Goal: Task Accomplishment & Management: Complete application form

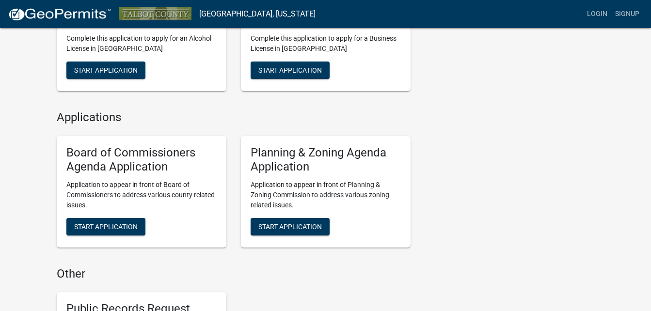
scroll to position [630, 0]
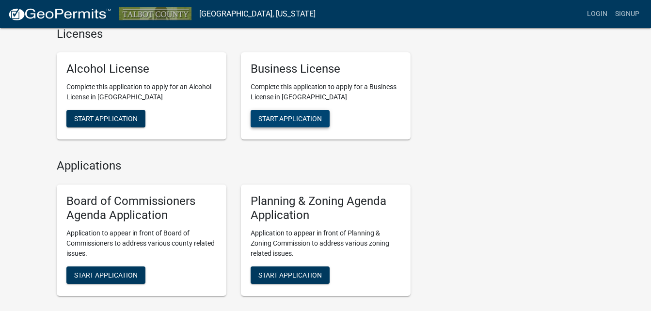
click at [277, 116] on span "Start Application" at bounding box center [289, 119] width 63 height 8
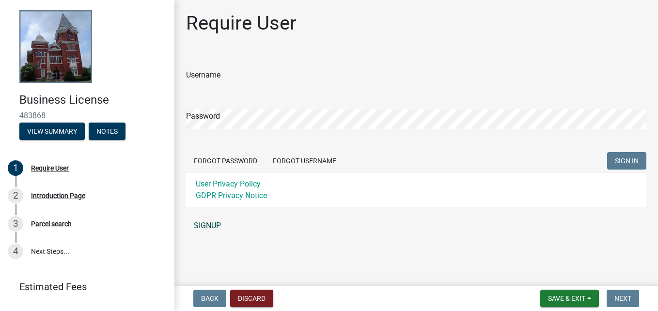
click at [218, 226] on link "SIGNUP" at bounding box center [416, 225] width 460 height 19
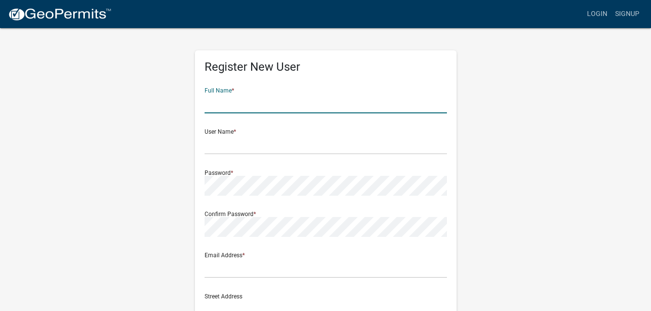
click at [260, 102] on input "text" at bounding box center [325, 103] width 242 height 20
type input "[PERSON_NAME]"
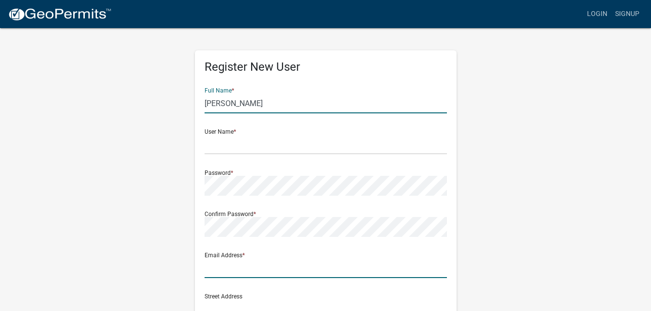
type input "Fffitness104@gmail.com"
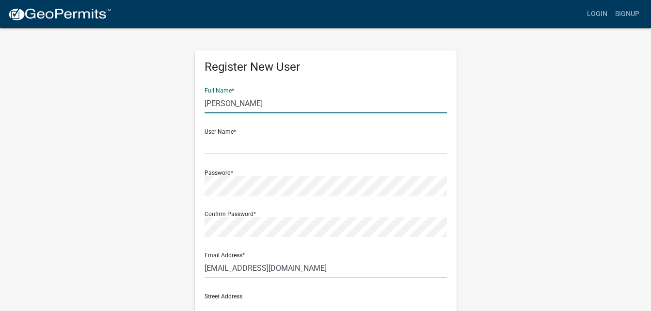
type input "104 E second street"
type input "104"
type input "Manchester"
type input "31816"
type input "7066014731"
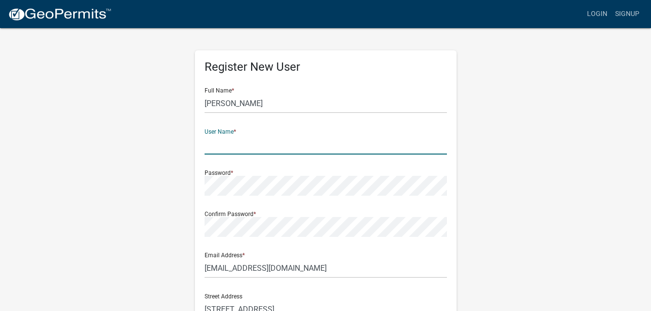
click at [225, 143] on input "text" at bounding box center [325, 145] width 242 height 20
click at [250, 103] on input "[PERSON_NAME]" at bounding box center [325, 103] width 242 height 20
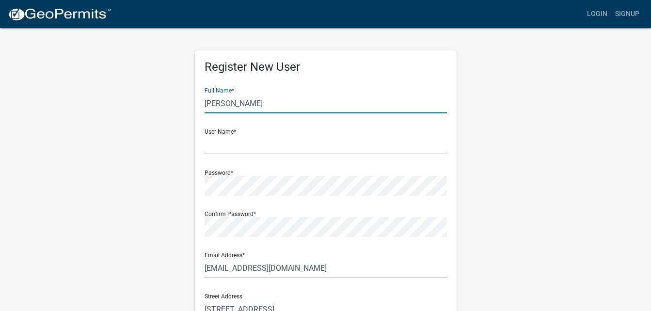
type input "Tony"
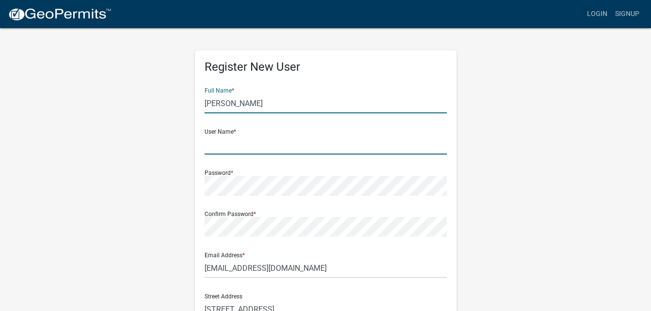
click at [216, 144] on input "text" at bounding box center [325, 145] width 242 height 20
type input "g"
type input "Green"
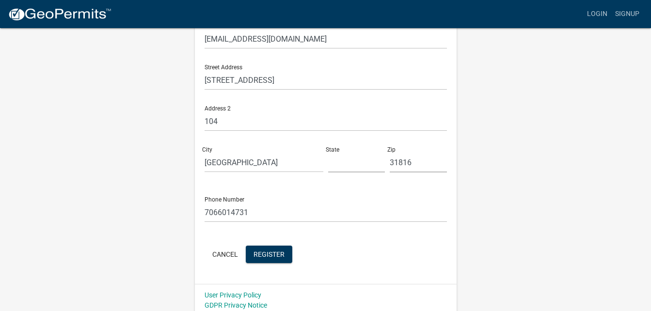
scroll to position [234, 0]
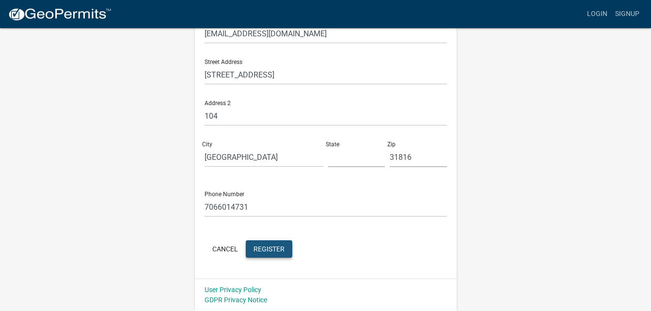
click at [273, 250] on span "Register" at bounding box center [268, 249] width 31 height 8
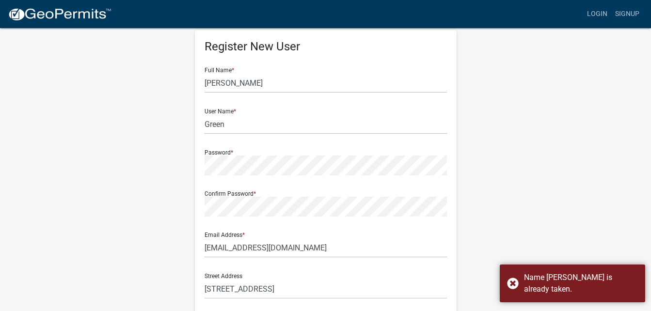
scroll to position [0, 0]
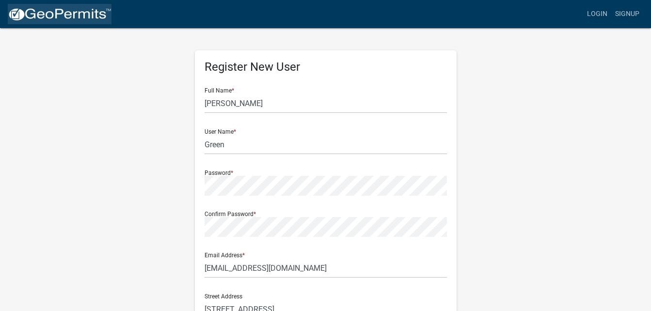
click at [64, 11] on img at bounding box center [60, 14] width 104 height 15
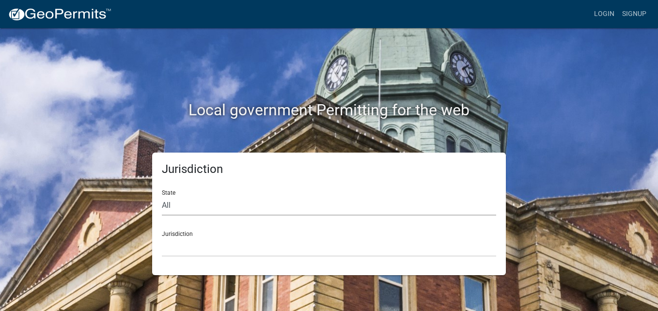
click at [424, 208] on select "All Colorado Georgia Indiana Iowa Kansas Minnesota Ohio South Carolina Wisconsin" at bounding box center [329, 206] width 334 height 20
click at [424, 210] on select "All Colorado Georgia Indiana Iowa Kansas Minnesota Ohio South Carolina Wisconsin" at bounding box center [329, 206] width 334 height 20
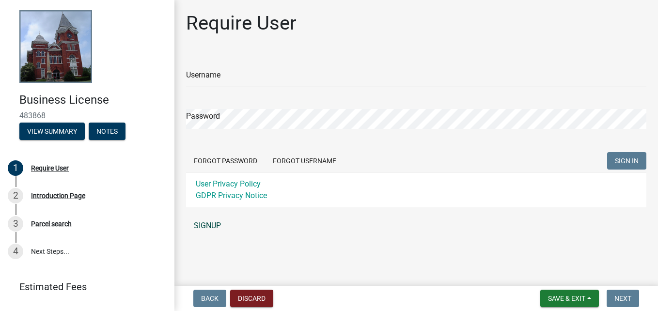
click at [206, 226] on link "SIGNUP" at bounding box center [416, 225] width 460 height 19
click at [261, 160] on button "Forgot Password" at bounding box center [225, 160] width 79 height 17
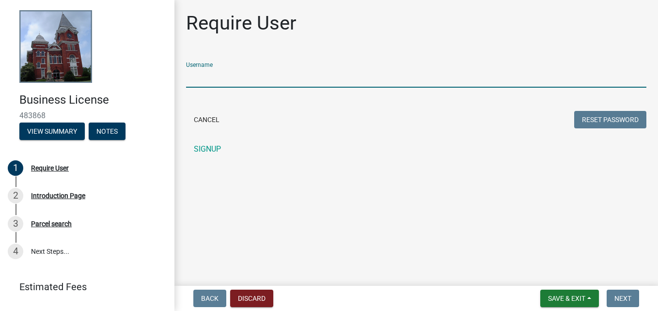
click at [247, 79] on input "Username" at bounding box center [416, 78] width 460 height 20
type input "[PERSON_NAME]"
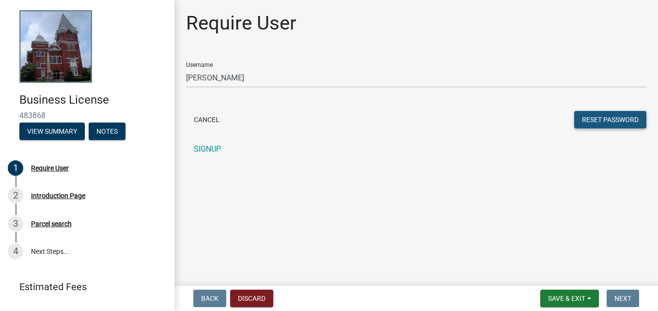
click at [596, 126] on button "Reset Password" at bounding box center [610, 119] width 72 height 17
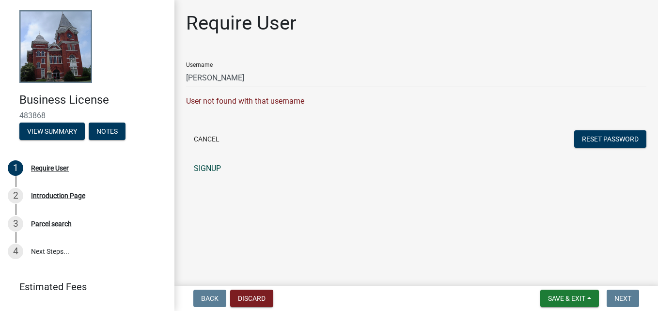
click at [210, 166] on link "SIGNUP" at bounding box center [416, 168] width 460 height 19
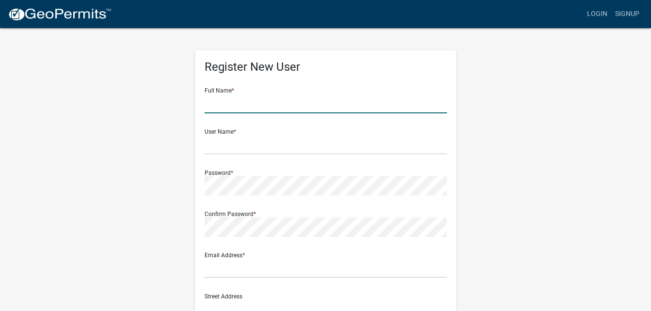
click at [238, 108] on input "text" at bounding box center [325, 103] width 242 height 20
type input "Tony"
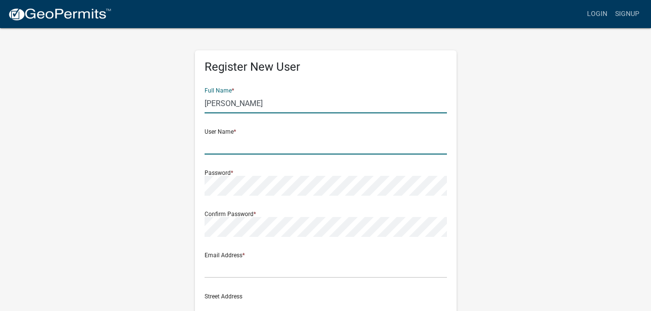
type input "Green"
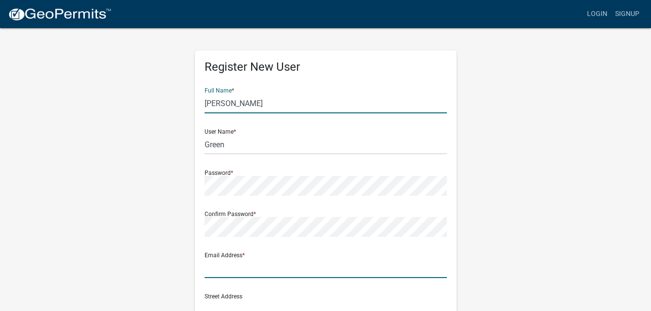
type input "Fffitness104@gmail.com"
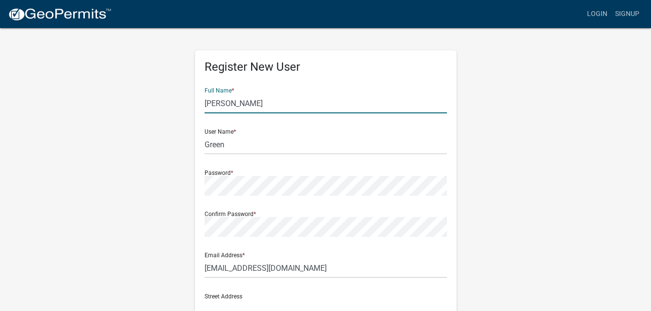
type input "104 E second street"
type input "104"
type input "Manchester"
type input "31816"
type input "7066014731"
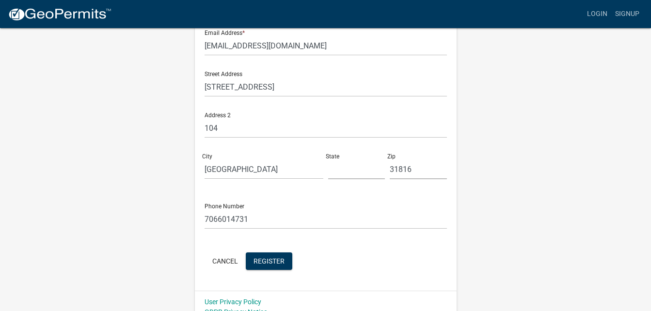
scroll to position [234, 0]
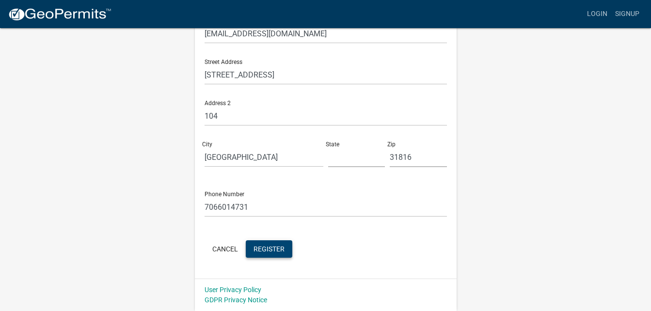
click at [287, 253] on button "Register" at bounding box center [269, 248] width 47 height 17
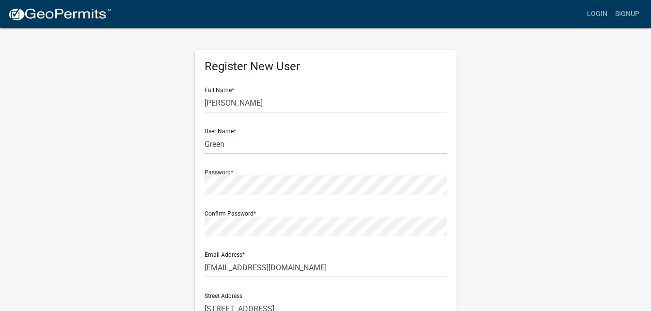
scroll to position [0, 0]
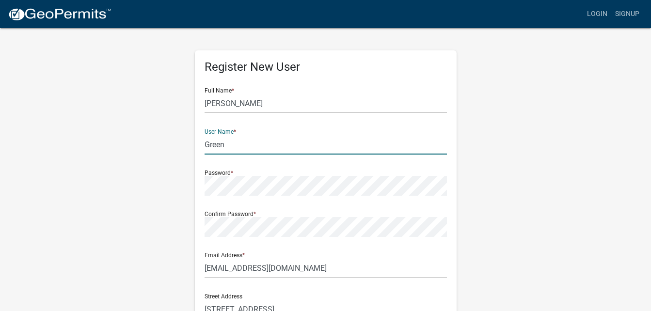
click at [264, 142] on input "Green" at bounding box center [325, 145] width 242 height 20
type input "G"
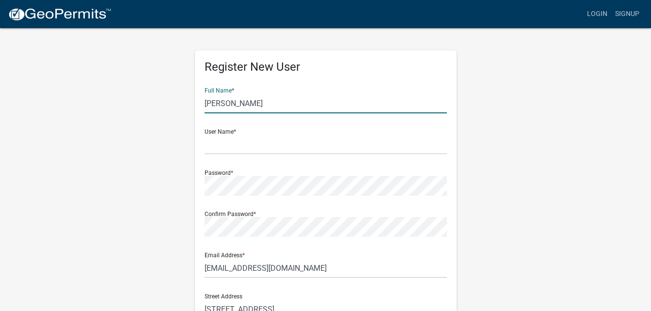
click at [270, 105] on input "Tony" at bounding box center [325, 103] width 242 height 20
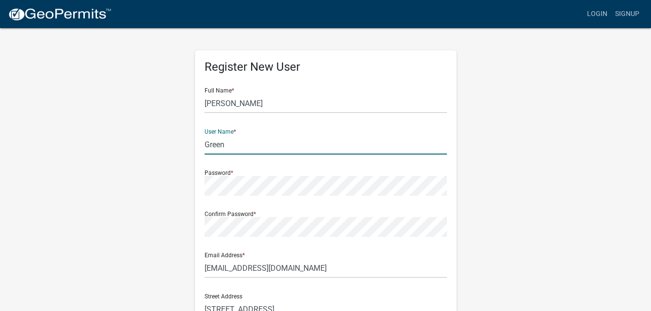
click at [253, 152] on input "Green" at bounding box center [325, 145] width 242 height 20
type input "G"
click at [255, 103] on input "Tony" at bounding box center [325, 103] width 242 height 20
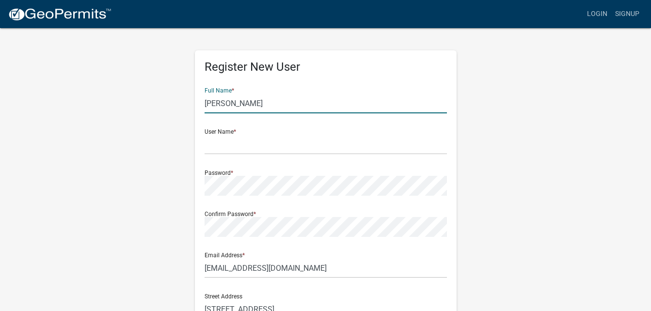
type input "[PERSON_NAME]"
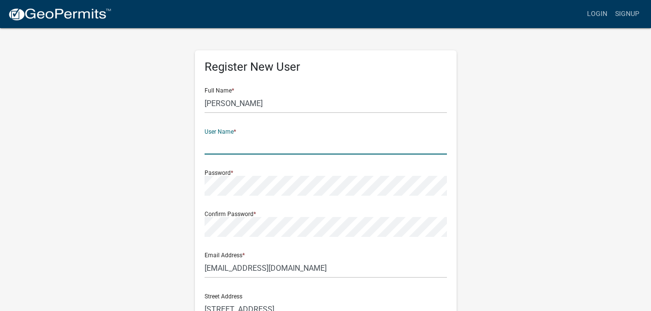
click at [230, 154] on input "text" at bounding box center [325, 145] width 242 height 20
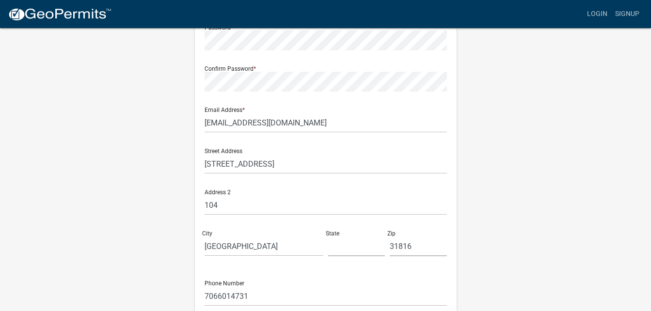
scroll to position [234, 0]
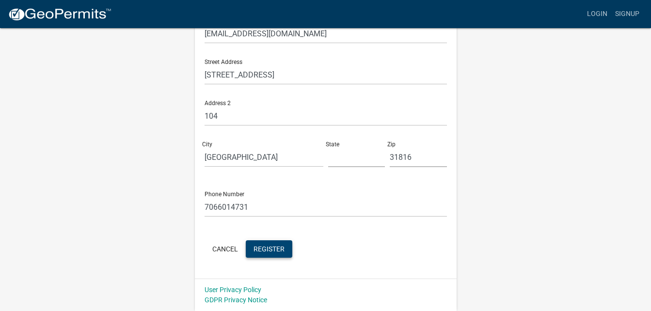
type input "Mrstarkxx"
click at [264, 252] on span "Register" at bounding box center [268, 249] width 31 height 8
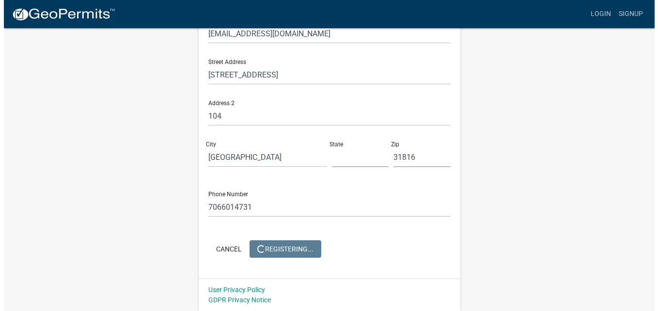
scroll to position [0, 0]
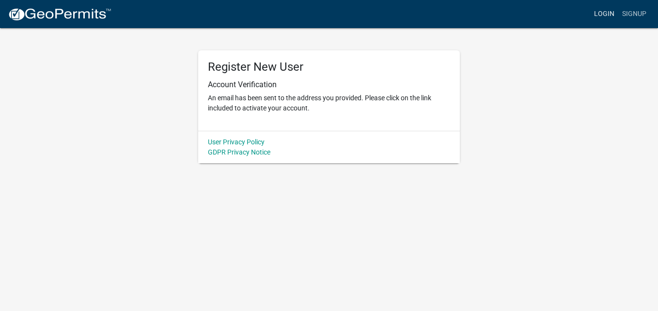
click at [612, 16] on link "Login" at bounding box center [604, 14] width 28 height 18
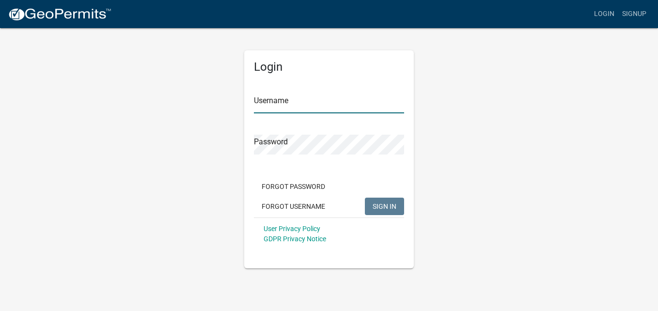
type input "Mrstarkxx"
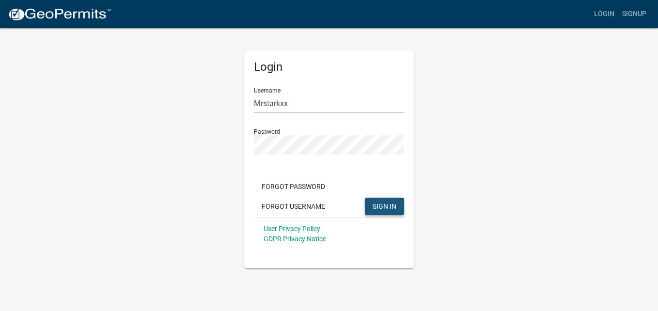
click at [374, 202] on span "SIGN IN" at bounding box center [385, 206] width 24 height 8
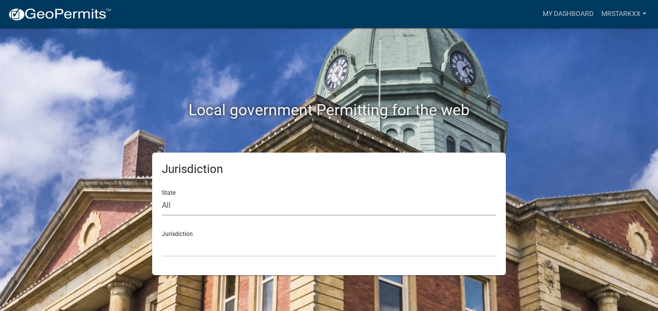
click at [264, 202] on select "All Colorado Georgia Indiana Iowa Kansas Minnesota Ohio South Carolina Wisconsin" at bounding box center [329, 206] width 334 height 20
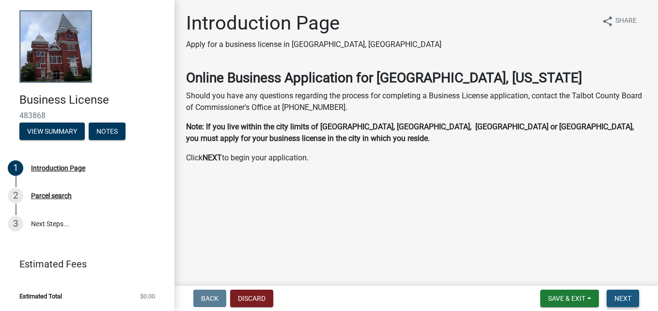
click at [620, 296] on span "Next" at bounding box center [622, 299] width 17 height 8
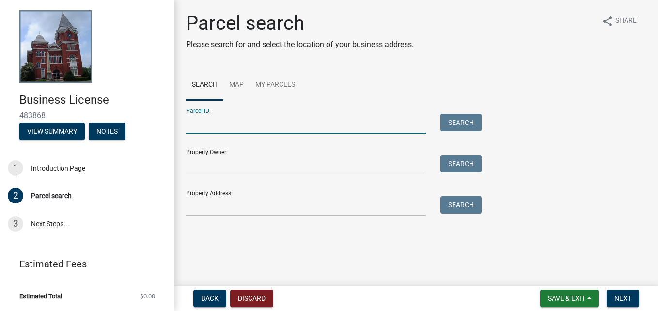
click at [222, 125] on input "Parcel ID:" at bounding box center [306, 124] width 240 height 20
click at [265, 83] on link "My Parcels" at bounding box center [274, 85] width 51 height 31
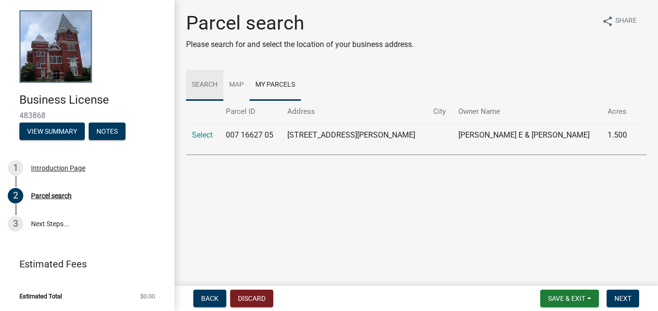
click at [210, 86] on link "Search" at bounding box center [204, 85] width 37 height 31
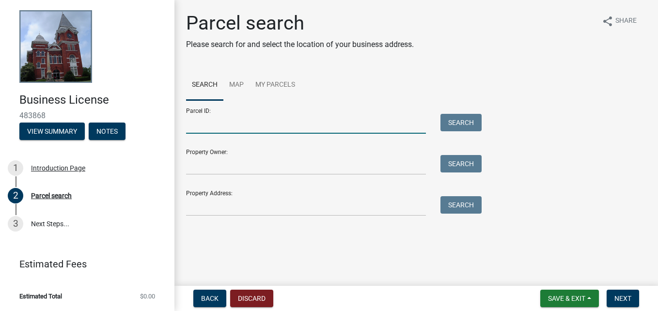
click at [218, 124] on input "Parcel ID:" at bounding box center [306, 124] width 240 height 20
click at [223, 167] on input "Property Owner:" at bounding box center [306, 165] width 240 height 20
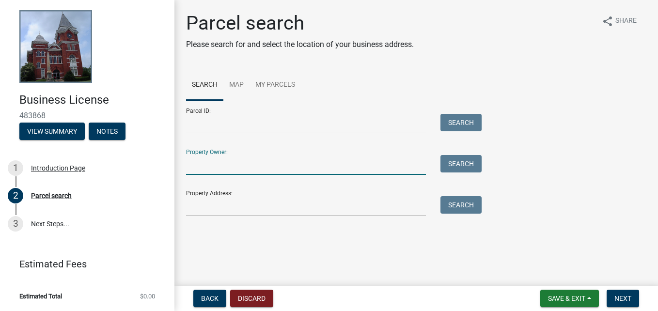
type input "[PERSON_NAME]"
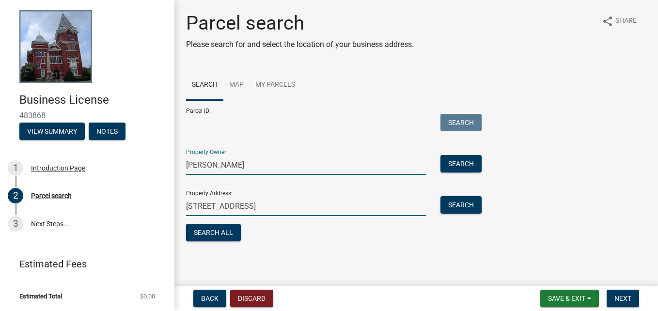
click at [275, 205] on input "104 E second street" at bounding box center [306, 206] width 240 height 20
type input "1"
type input "168 dairy loop Shiloh Ga"
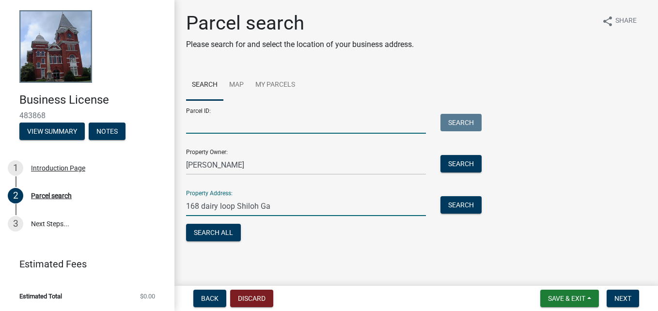
click at [273, 128] on input "Parcel ID:" at bounding box center [306, 124] width 240 height 20
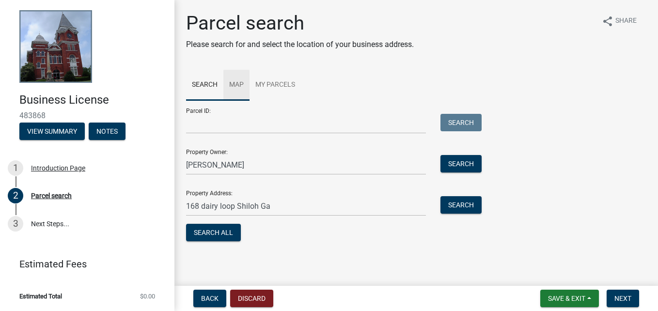
click at [236, 82] on link "Map" at bounding box center [236, 85] width 26 height 31
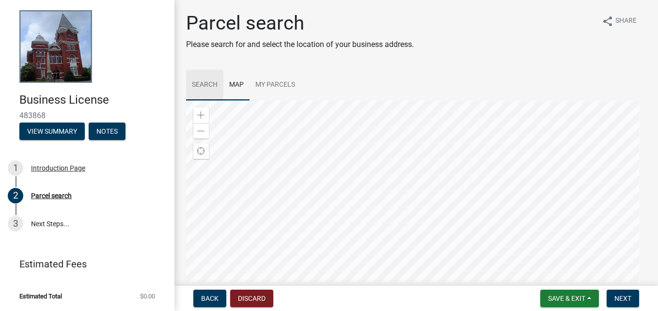
click at [202, 92] on link "Search" at bounding box center [204, 85] width 37 height 31
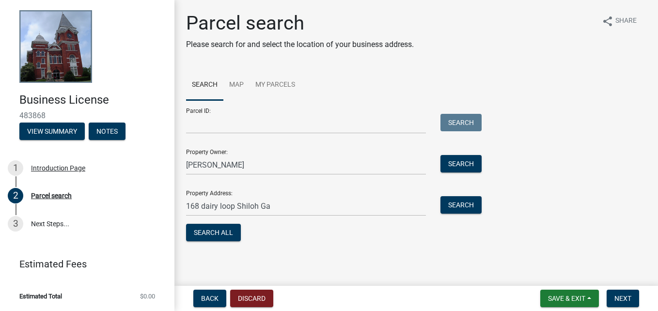
click at [246, 136] on form "Parcel ID: Search Property Owner: Tony Green Search Property Address: 168 dairy…" at bounding box center [331, 171] width 291 height 143
click at [248, 128] on input "Parcel ID:" at bounding box center [306, 124] width 240 height 20
click at [202, 113] on div "Parcel ID: Search" at bounding box center [331, 116] width 291 height 33
click at [196, 111] on div "Parcel ID: Search" at bounding box center [331, 116] width 291 height 33
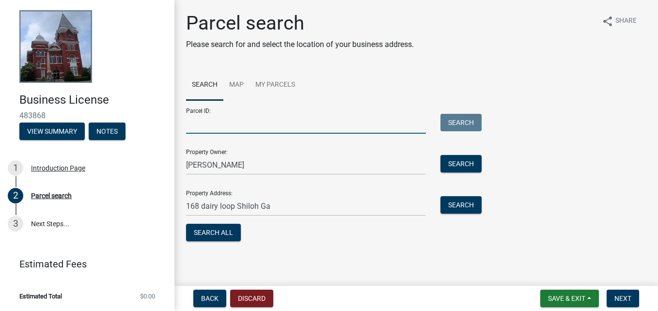
click at [213, 125] on input "Parcel ID:" at bounding box center [306, 124] width 240 height 20
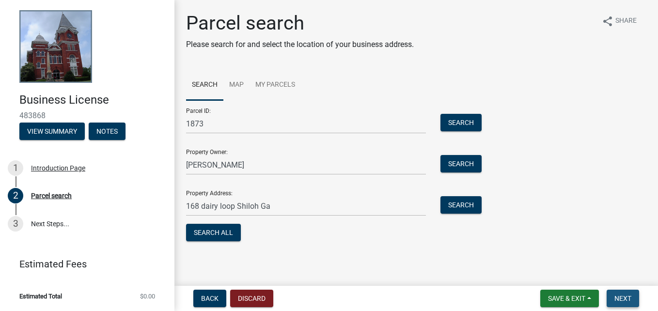
click at [626, 302] on span "Next" at bounding box center [622, 299] width 17 height 8
click at [228, 237] on button "Search All" at bounding box center [213, 232] width 55 height 17
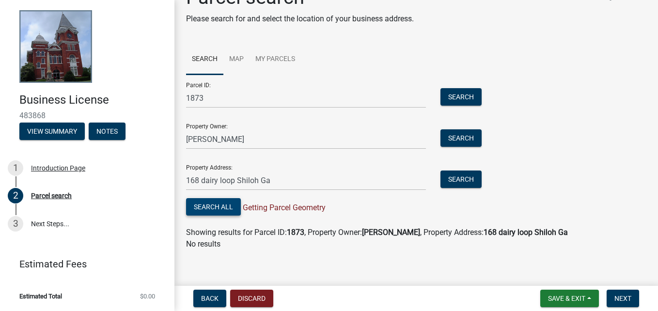
scroll to position [31, 0]
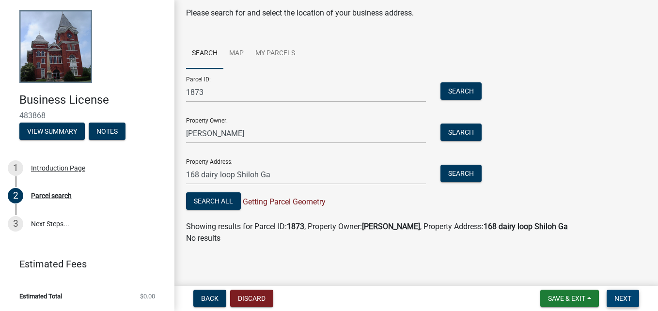
click at [619, 296] on span "Next" at bounding box center [622, 299] width 17 height 8
click at [223, 92] on input "1873" at bounding box center [306, 92] width 240 height 20
type input "1"
click at [633, 300] on button "Next" at bounding box center [623, 298] width 32 height 17
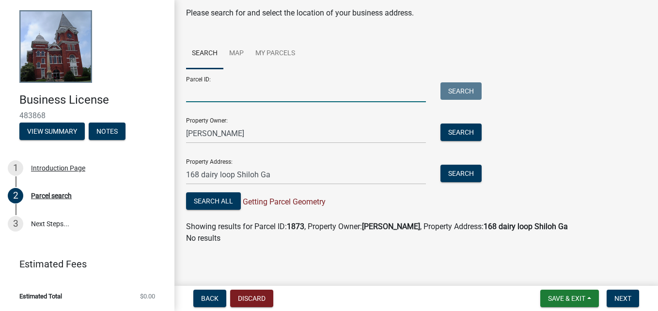
click at [264, 94] on input "Parcel ID:" at bounding box center [306, 92] width 240 height 20
click at [324, 157] on div "Property Address: 168 dairy loop Shiloh Ga Search" at bounding box center [331, 167] width 291 height 33
click at [226, 202] on button "Search All" at bounding box center [213, 200] width 55 height 17
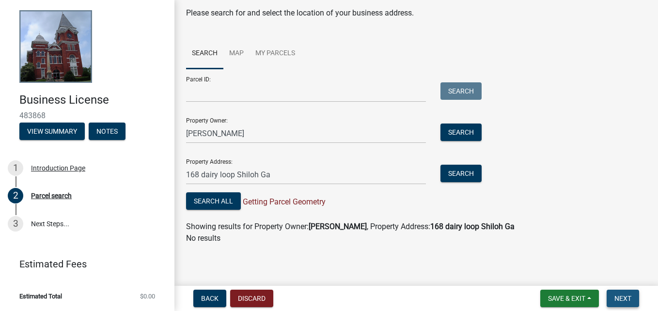
click at [626, 303] on button "Next" at bounding box center [623, 298] width 32 height 17
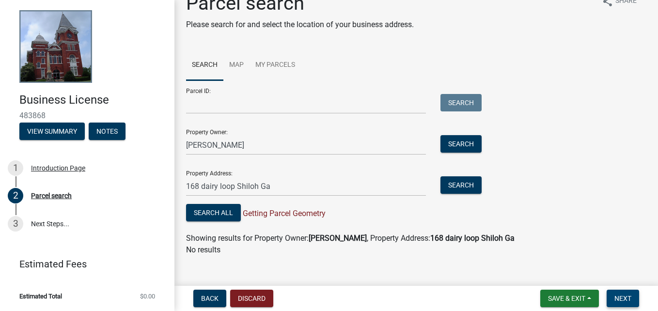
scroll to position [0, 0]
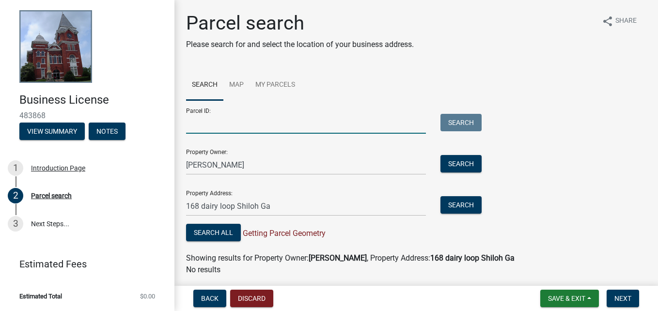
click at [228, 126] on input "Parcel ID:" at bounding box center [306, 124] width 240 height 20
click at [229, 126] on input "Parcel ID:" at bounding box center [306, 124] width 240 height 20
click at [230, 126] on input "Parcel ID:" at bounding box center [306, 124] width 240 height 20
click at [46, 195] on div "Parcel search" at bounding box center [51, 195] width 41 height 7
click at [41, 195] on div "Parcel search" at bounding box center [51, 195] width 41 height 7
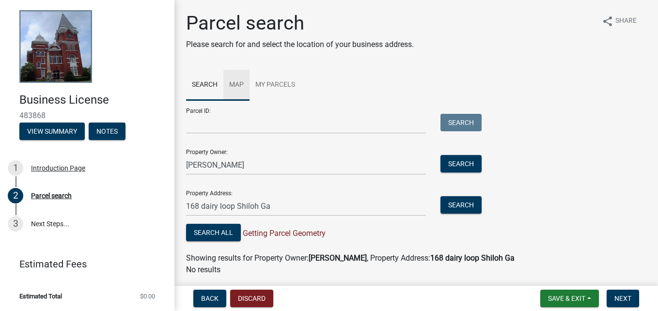
click at [228, 87] on link "Map" at bounding box center [236, 85] width 26 height 31
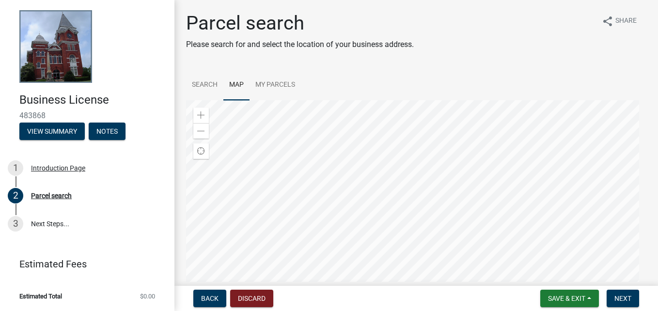
scroll to position [122, 0]
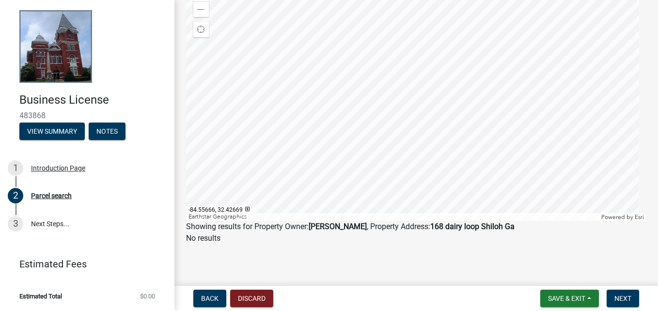
click at [363, 112] on div at bounding box center [416, 100] width 460 height 242
click at [367, 98] on div at bounding box center [416, 100] width 460 height 242
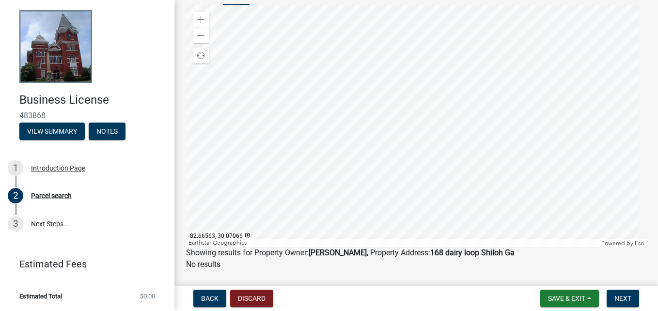
scroll to position [73, 0]
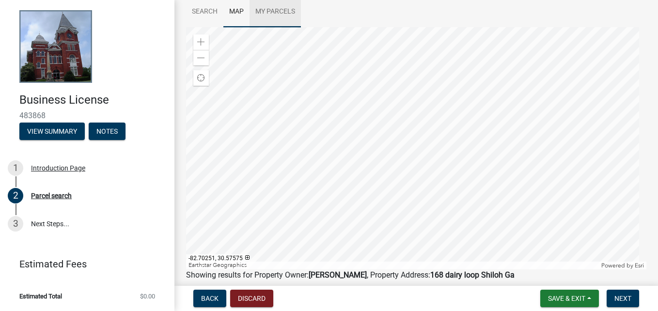
click at [274, 6] on link "My Parcels" at bounding box center [274, 12] width 51 height 31
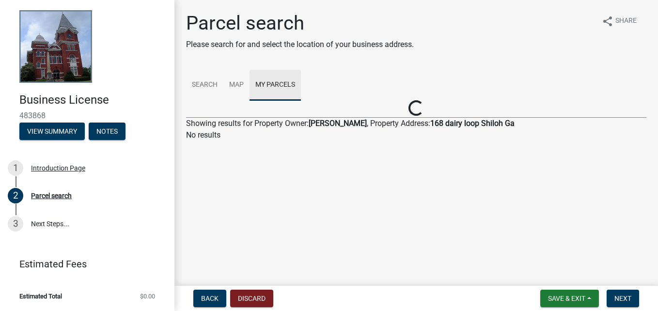
scroll to position [0, 0]
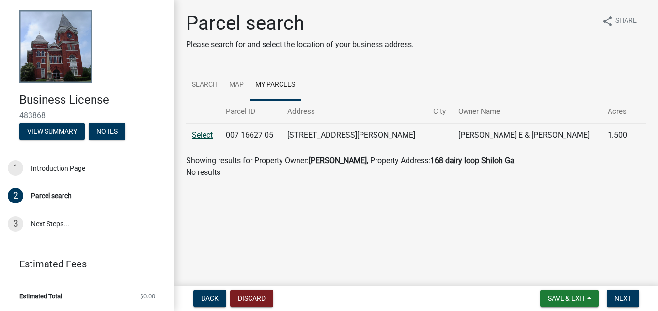
click at [202, 137] on link "Select" at bounding box center [202, 134] width 21 height 9
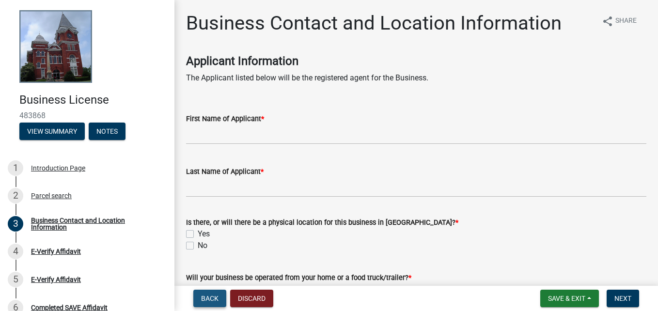
click at [210, 305] on button "Back" at bounding box center [209, 298] width 33 height 17
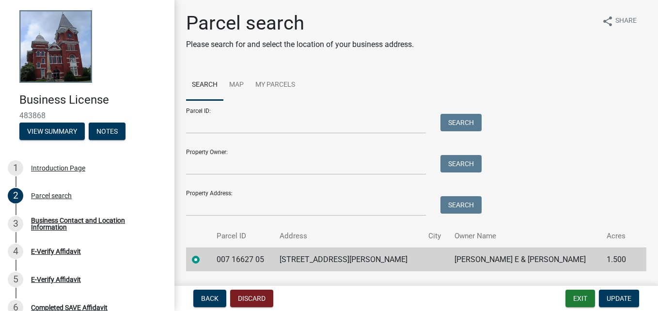
scroll to position [27, 0]
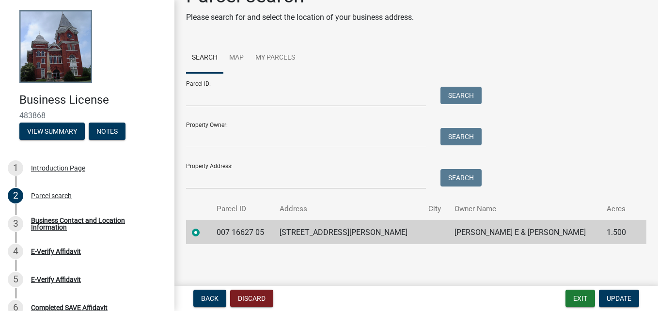
click at [468, 236] on td "WILLIS JAMES E & EVELYN" at bounding box center [525, 232] width 153 height 24
click at [203, 227] on label at bounding box center [203, 227] width 0 height 0
click at [203, 232] on 05 "radio" at bounding box center [206, 230] width 6 height 6
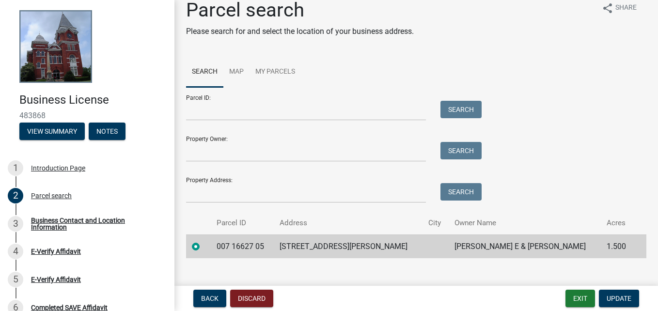
scroll to position [0, 0]
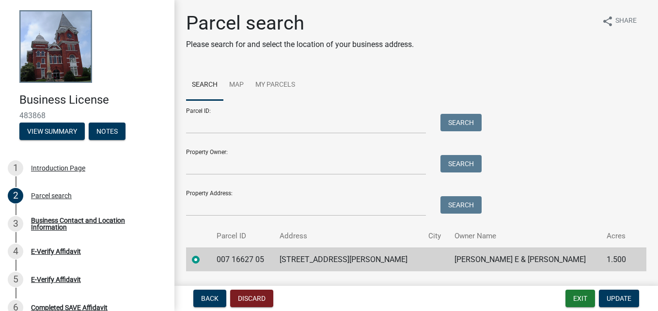
click at [263, 259] on td "007 16627 05" at bounding box center [242, 260] width 63 height 24
click at [296, 126] on input "Parcel ID:" at bounding box center [306, 124] width 240 height 20
click at [238, 85] on link "Map" at bounding box center [236, 85] width 26 height 31
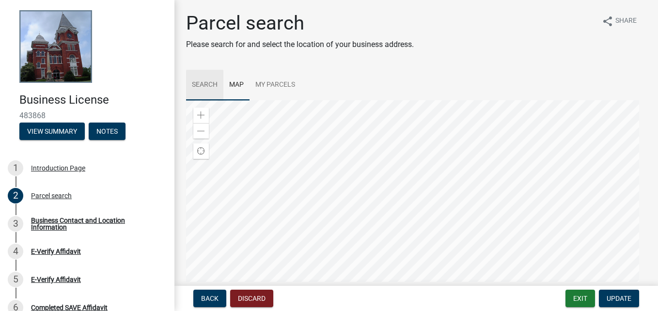
click at [212, 88] on link "Search" at bounding box center [204, 85] width 37 height 31
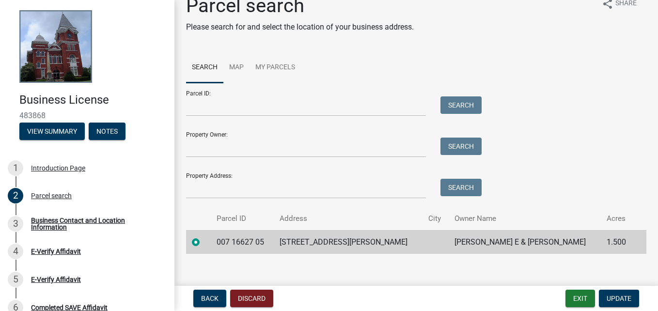
scroll to position [27, 0]
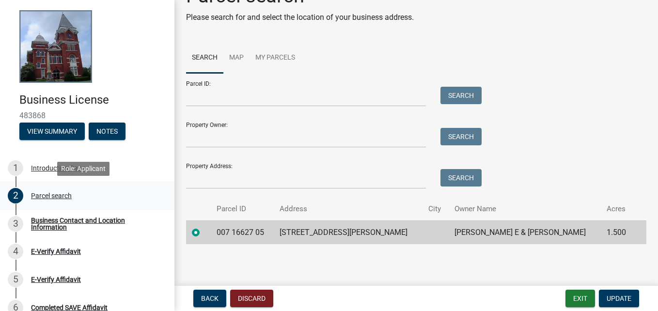
click at [67, 196] on div "Parcel search" at bounding box center [51, 195] width 41 height 7
click at [249, 302] on button "Discard" at bounding box center [251, 298] width 43 height 17
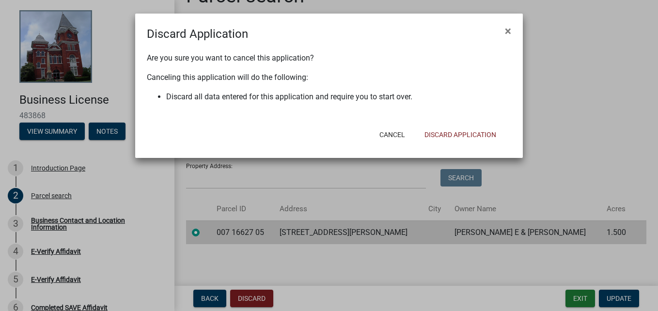
click at [211, 308] on ngb-modal-window "Discard Application × Are you sure you want to cancel this application? Canceli…" at bounding box center [329, 155] width 658 height 311
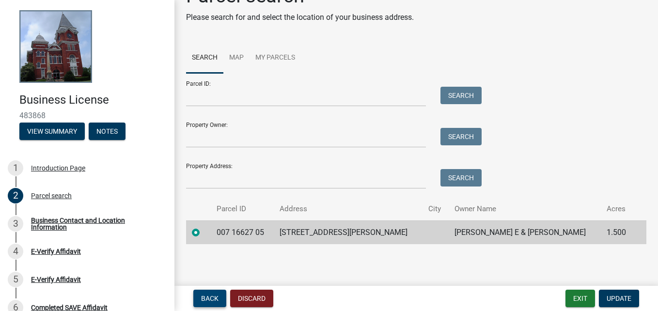
click at [210, 301] on span "Back" at bounding box center [209, 299] width 17 height 8
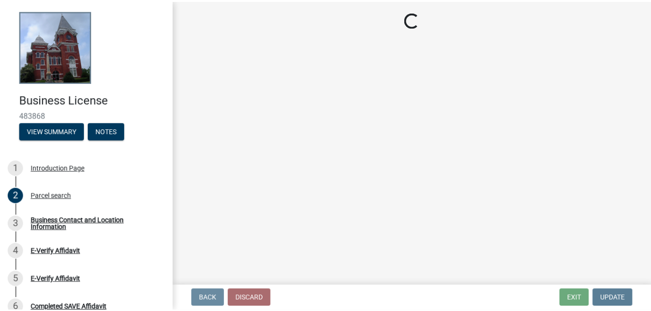
scroll to position [0, 0]
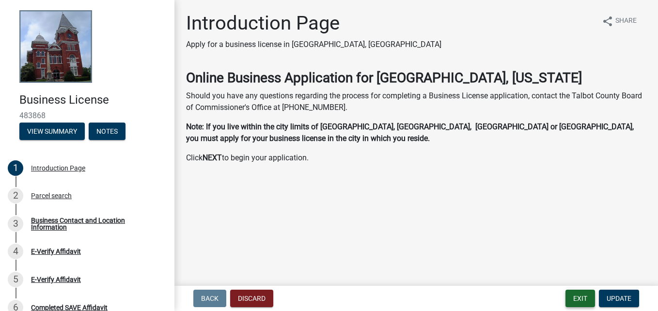
click at [583, 299] on button "Exit" at bounding box center [580, 298] width 30 height 17
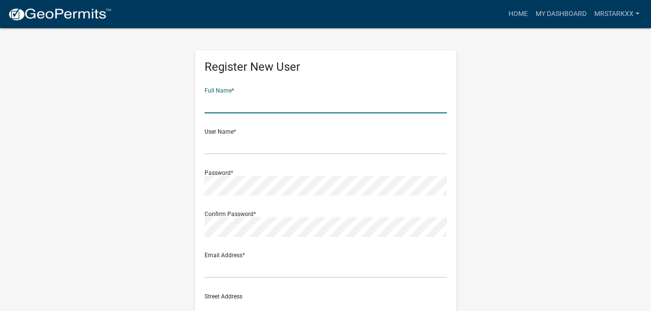
click at [342, 104] on input "text" at bounding box center [325, 103] width 242 height 20
type input "Tony"
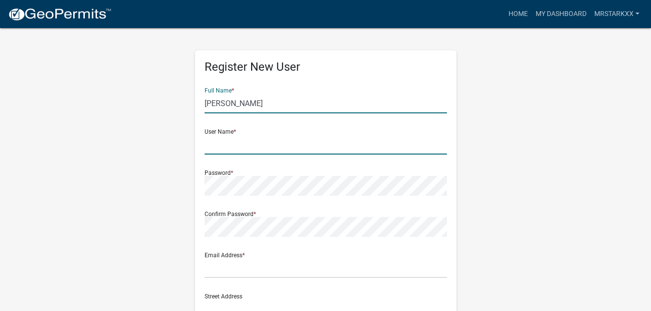
type input "Green"
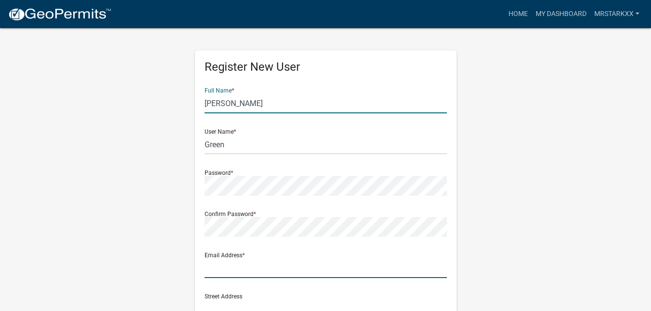
type input "Fffitness104@gmail.com"
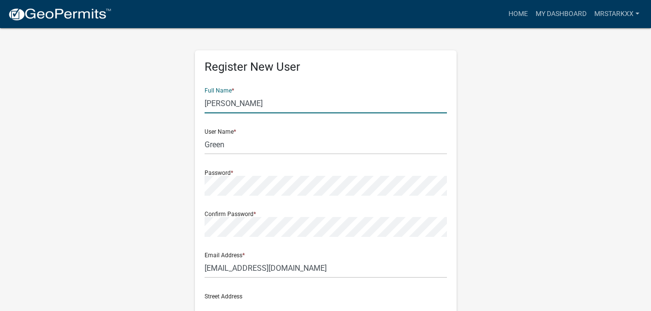
type input "104 E second street"
type input "104"
type input "Manchester"
type input "31816"
type input "7066014731"
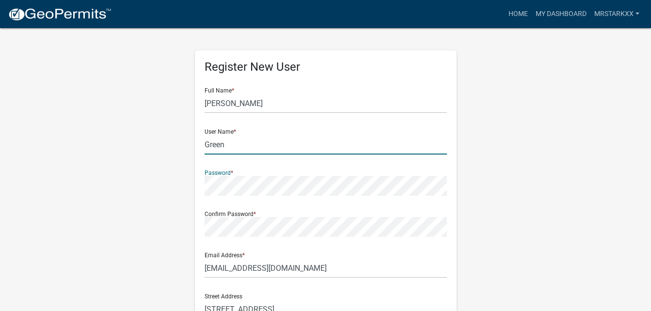
type input "Mrstarkxx"
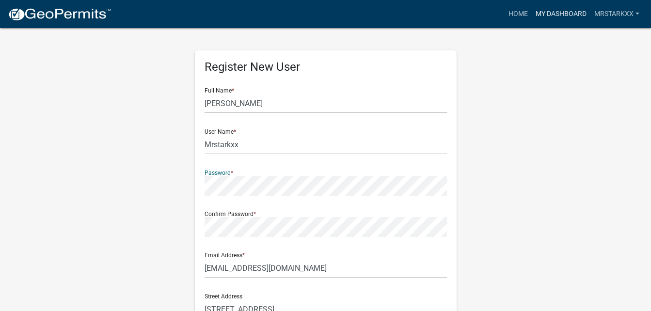
click at [555, 16] on link "My Dashboard" at bounding box center [560, 14] width 59 height 18
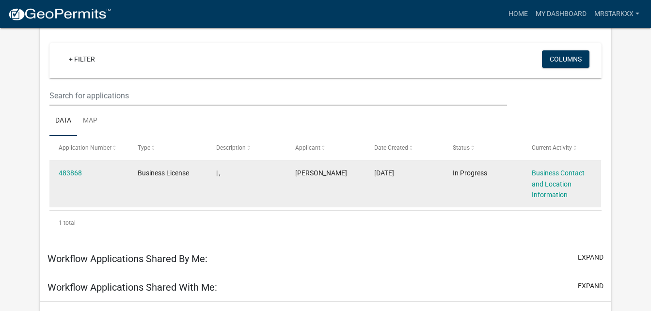
scroll to position [80, 0]
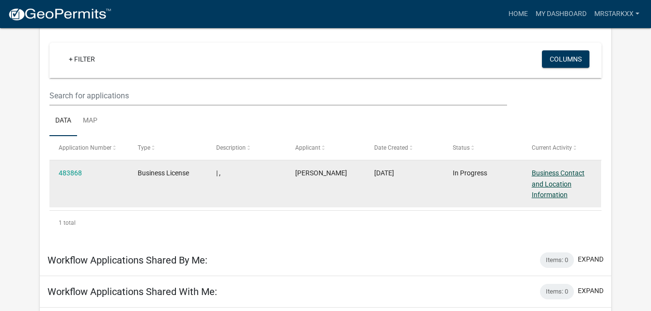
click at [550, 186] on link "Business Contact and Location Information" at bounding box center [557, 184] width 53 height 30
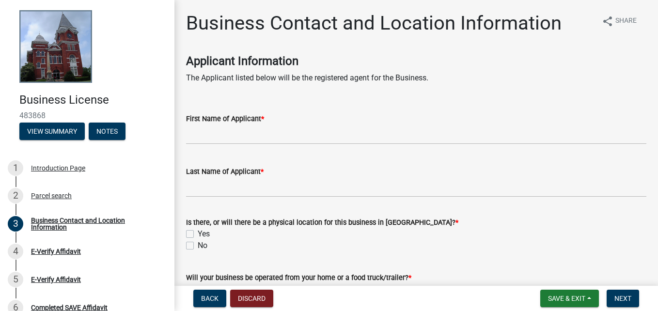
click at [273, 145] on wm-data-entity-input "First Name of Applicant *" at bounding box center [416, 125] width 460 height 53
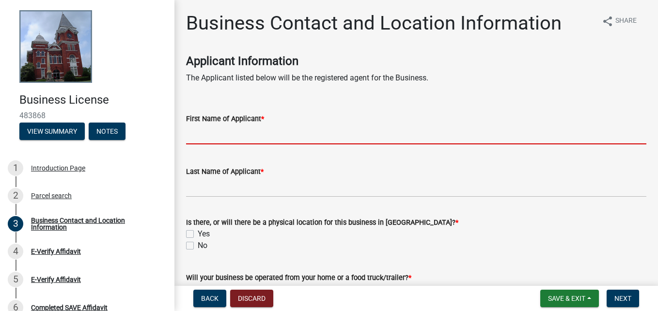
click at [271, 137] on input "First Name of Applicant *" at bounding box center [416, 135] width 460 height 20
type input "Tony"
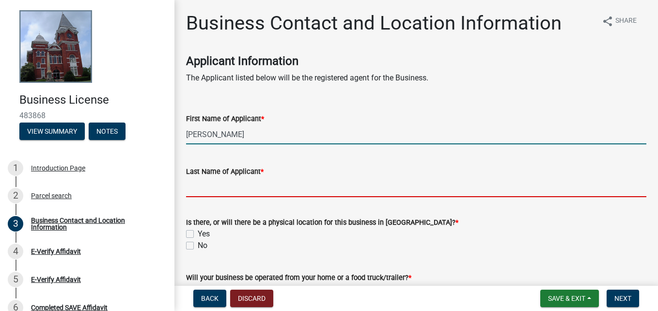
type input "Green"
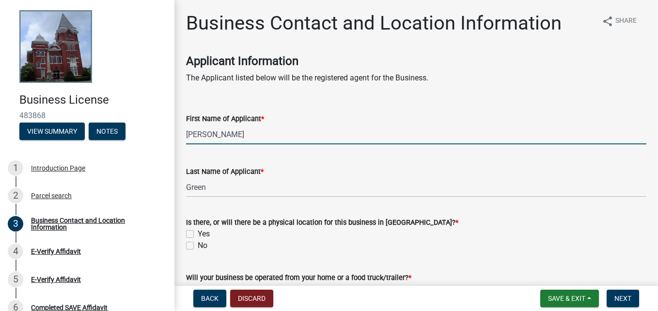
type input "7066014731"
type input "Fffitness104@gmail.com"
type input "104 E second street"
type input "104"
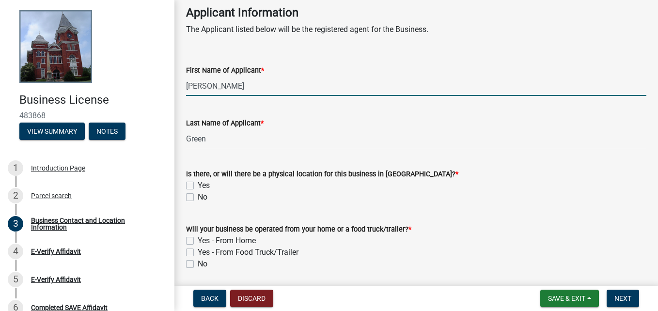
click at [198, 197] on label "No" at bounding box center [203, 197] width 10 height 12
click at [198, 197] on input "No" at bounding box center [201, 194] width 6 height 6
checkbox input "true"
checkbox input "false"
checkbox input "true"
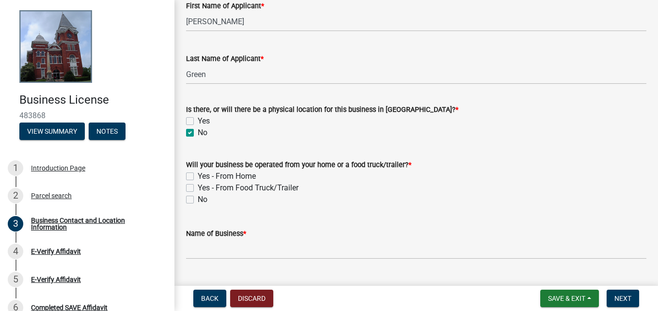
scroll to position [145, 0]
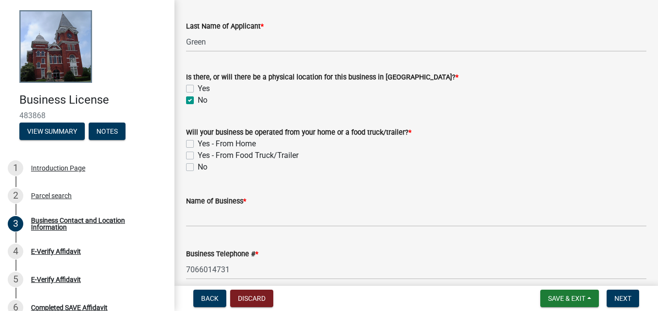
click at [198, 169] on label "No" at bounding box center [203, 167] width 10 height 12
click at [198, 168] on input "No" at bounding box center [201, 164] width 6 height 6
checkbox input "true"
checkbox input "false"
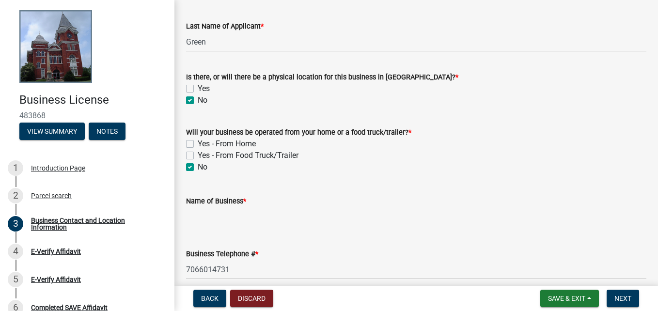
checkbox input "true"
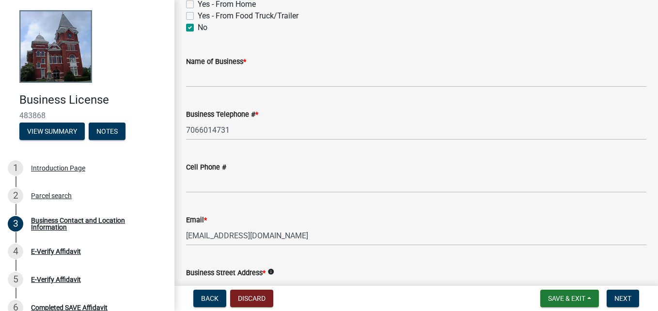
scroll to position [339, 0]
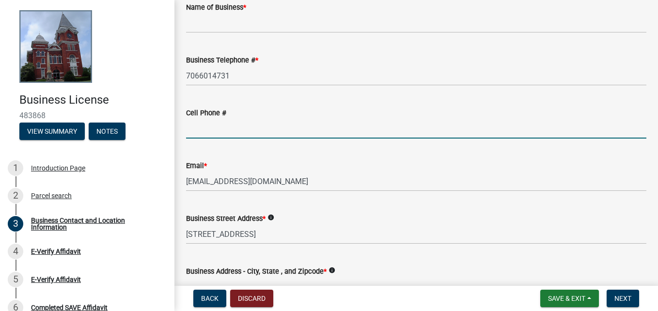
click at [211, 134] on input "Cell Phone #" at bounding box center [416, 129] width 460 height 20
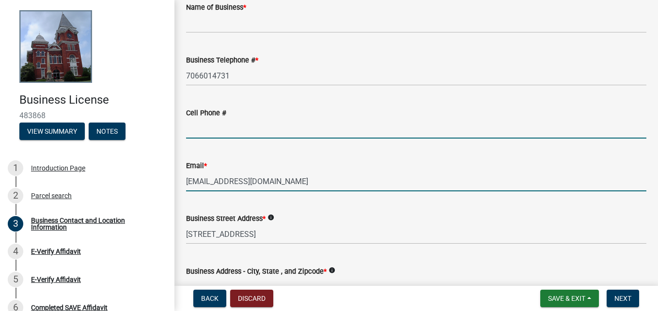
click at [424, 183] on input "Fffitness104@gmail.com" at bounding box center [416, 181] width 460 height 20
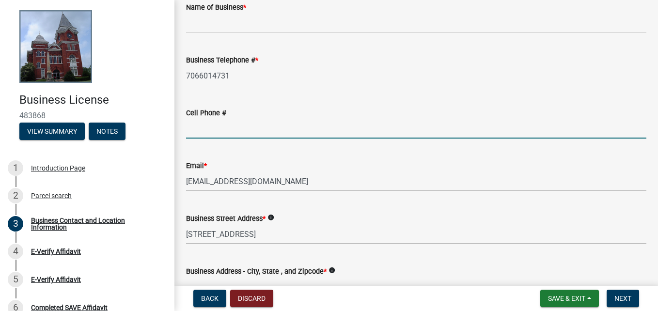
click at [440, 119] on input "Cell Phone #" at bounding box center [416, 129] width 460 height 20
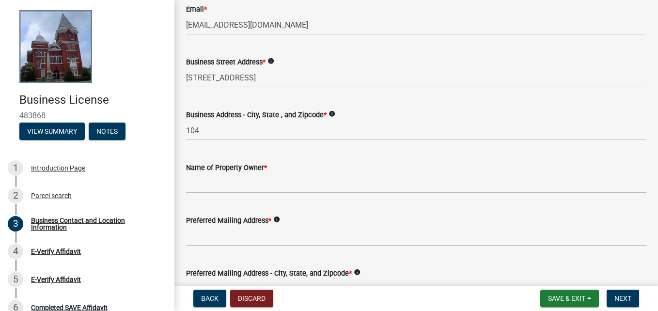
scroll to position [533, 0]
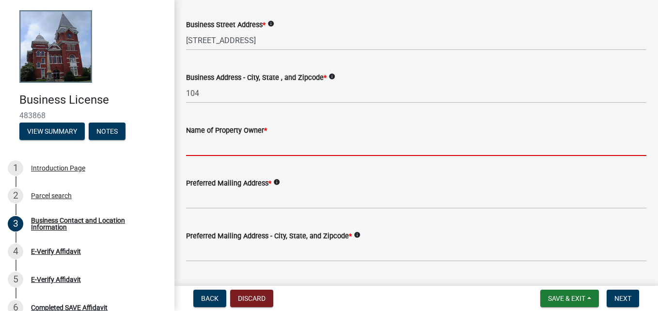
click at [304, 156] on input "Name of Property Owner *" at bounding box center [416, 146] width 460 height 20
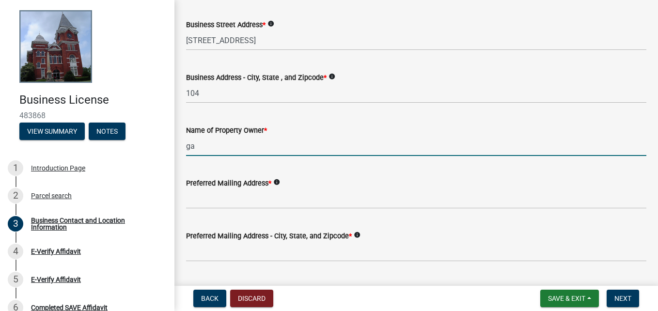
type input "g"
type input "Gail Green"
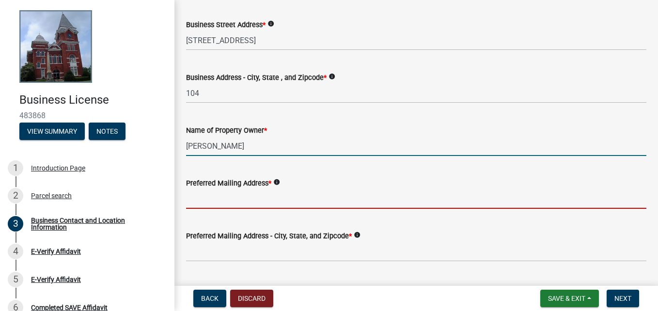
click at [249, 193] on input "Preferred Mailing Address *" at bounding box center [416, 199] width 460 height 20
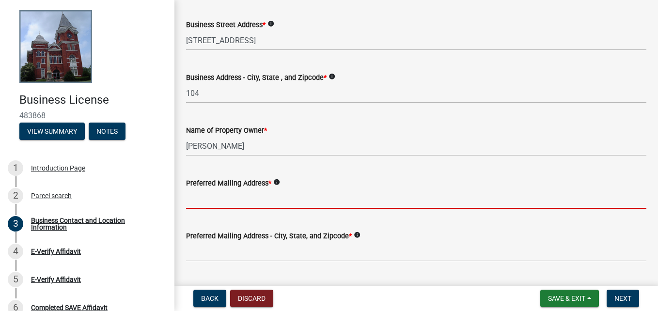
click at [241, 203] on input "Preferred Mailing Address *" at bounding box center [416, 199] width 460 height 20
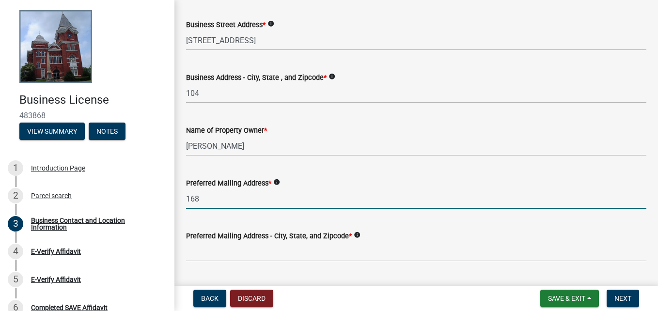
type input "168 dairyloop shiloh Ga"
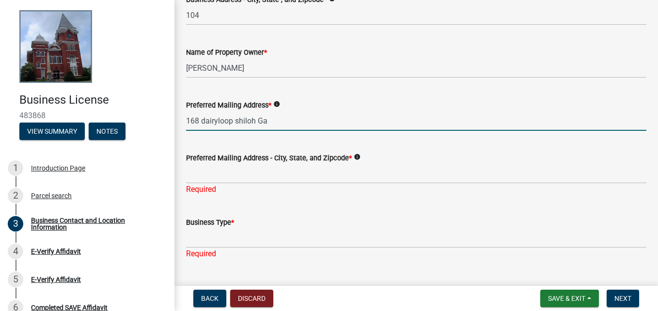
scroll to position [641, 0]
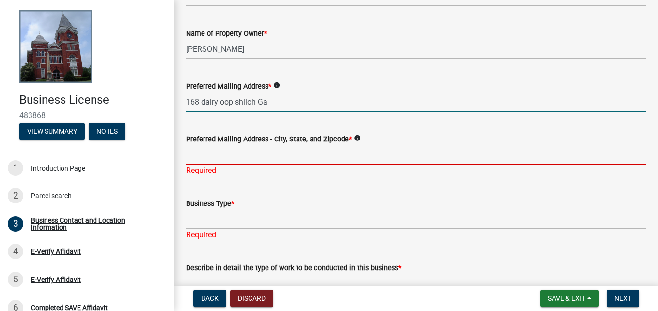
click at [209, 156] on input "Preferred Mailing Address - City, State, and Zipcode *" at bounding box center [416, 155] width 460 height 20
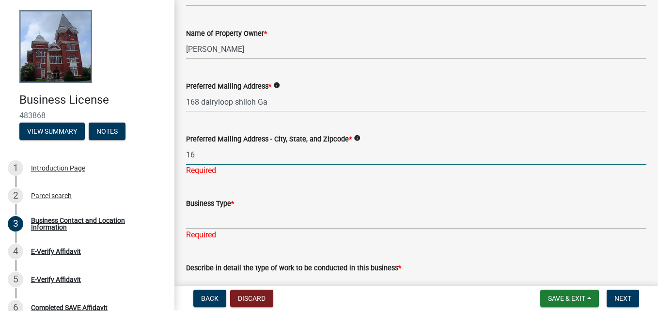
type input "1"
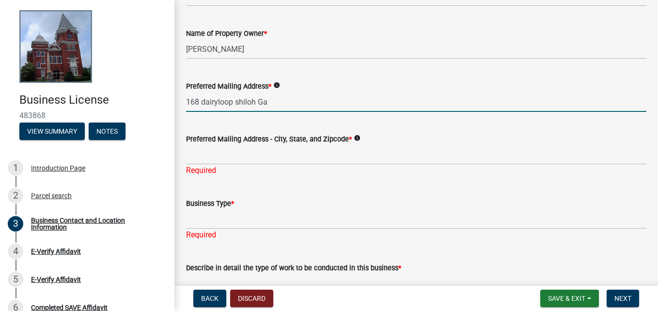
drag, startPoint x: 187, startPoint y: 103, endPoint x: 266, endPoint y: 102, distance: 79.0
click at [265, 102] on input "168 dairyloop shiloh Ga" at bounding box center [416, 102] width 460 height 20
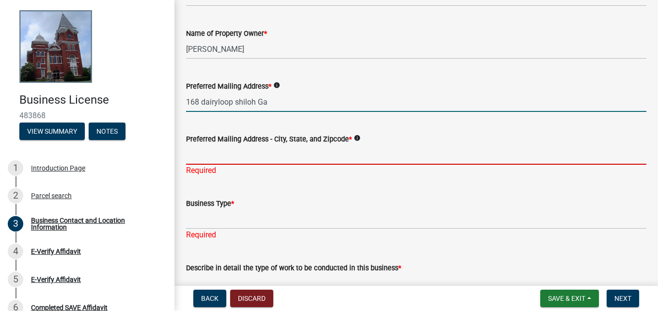
click at [203, 157] on input "Preferred Mailing Address - City, State, and Zipcode *" at bounding box center [416, 155] width 460 height 20
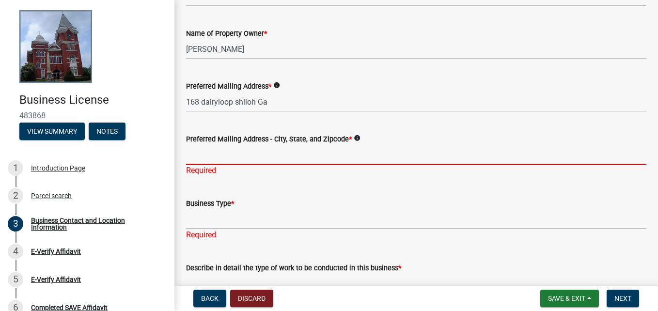
paste input "168 dairyloop shiloh Ga"
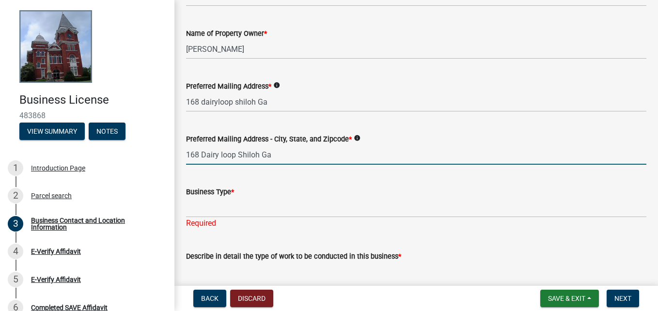
click at [281, 158] on input "168 Dairy loop Shiloh Ga" at bounding box center [416, 155] width 460 height 20
type input "168 Dairy loop Shiloh Ga 31826"
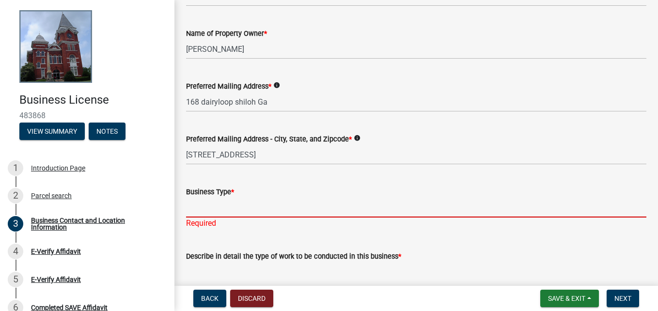
click at [274, 211] on input "Business Type *" at bounding box center [416, 208] width 460 height 20
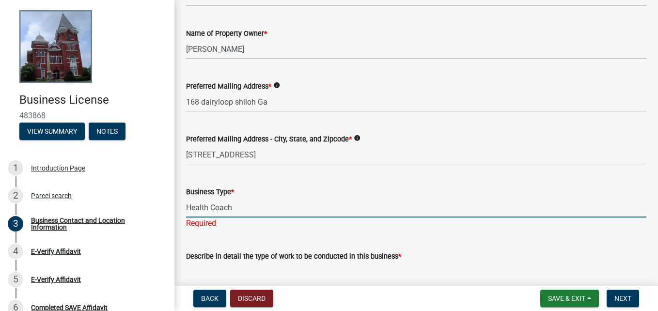
type input "Health Coach"
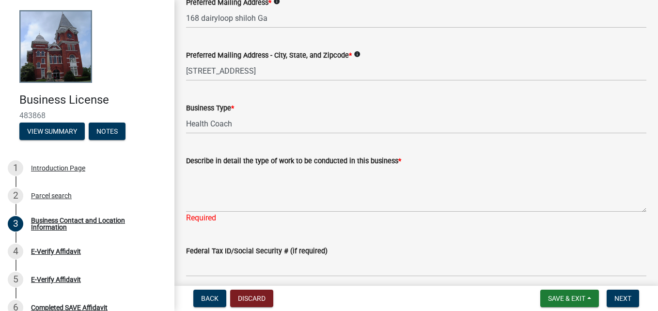
scroll to position [738, 0]
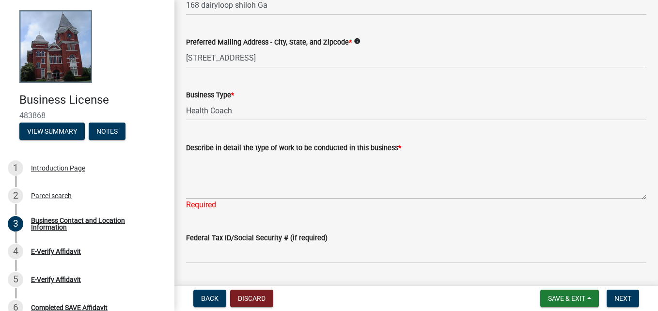
click at [248, 141] on div "Describe in detail the type of work to be conducted in this business * Required" at bounding box center [416, 169] width 460 height 82
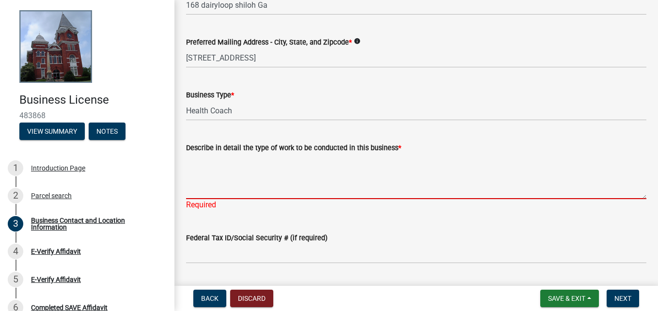
click at [251, 166] on textarea "Describe in detail the type of work to be conducted in this business *" at bounding box center [416, 177] width 460 height 46
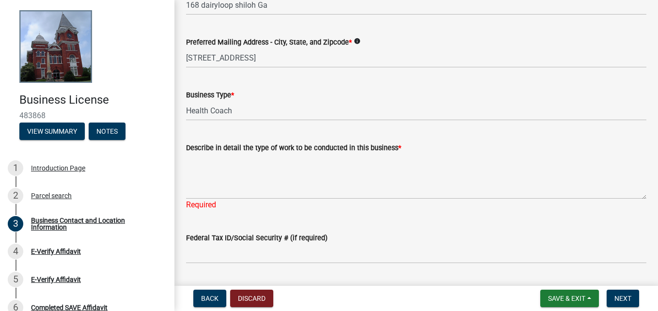
click at [309, 204] on div "Required" at bounding box center [416, 205] width 460 height 12
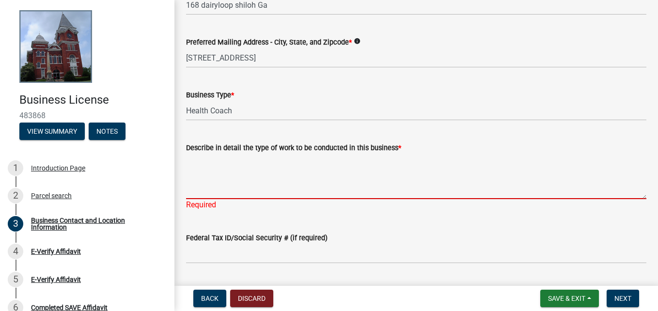
click at [282, 179] on textarea "Describe in detail the type of work to be conducted in this business *" at bounding box center [416, 177] width 460 height 46
click at [221, 177] on textarea "Describe in detail the type of work to be conducted in this business *" at bounding box center [416, 177] width 460 height 46
drag, startPoint x: 222, startPoint y: 176, endPoint x: 191, endPoint y: 174, distance: 31.5
click at [191, 174] on textarea "Describe in detail the type of work to be conducted in this business *" at bounding box center [416, 177] width 460 height 46
paste textarea "I am a mobile fitness coach. We do different types of exercises whether it be a…"
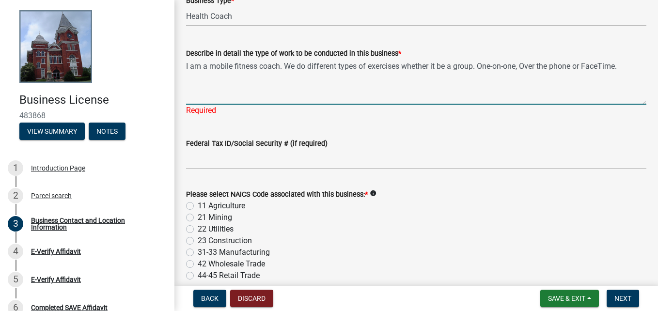
scroll to position [884, 0]
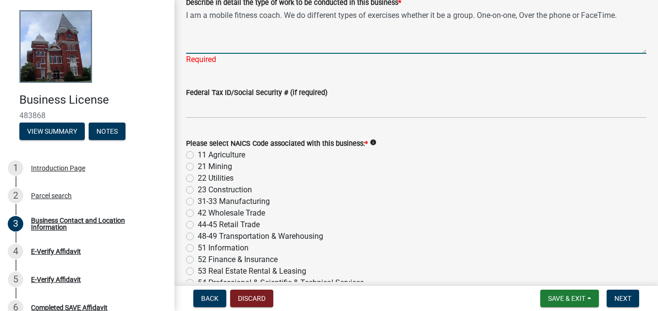
type textarea "I am a mobile fitness coach. We do different types of exercises whether it be a…"
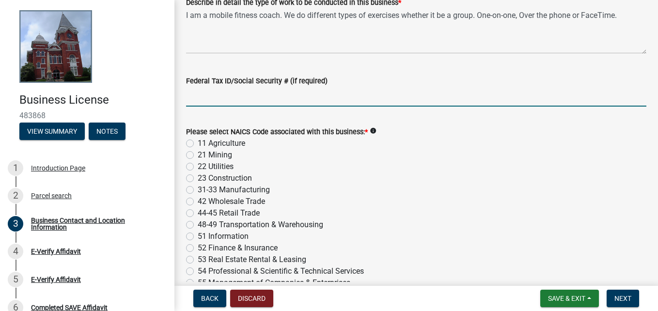
click at [222, 109] on wm-data-entity-input "Federal Tax ID/Social Security # (if required)" at bounding box center [416, 88] width 460 height 53
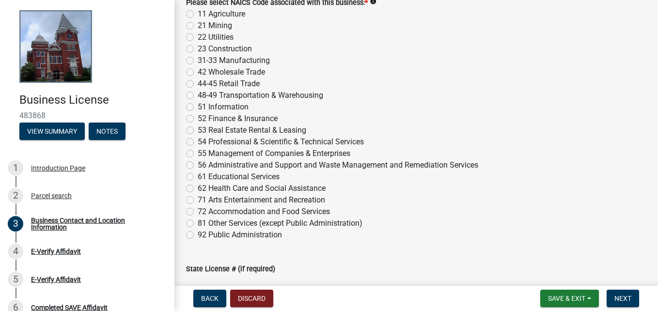
scroll to position [965, 0]
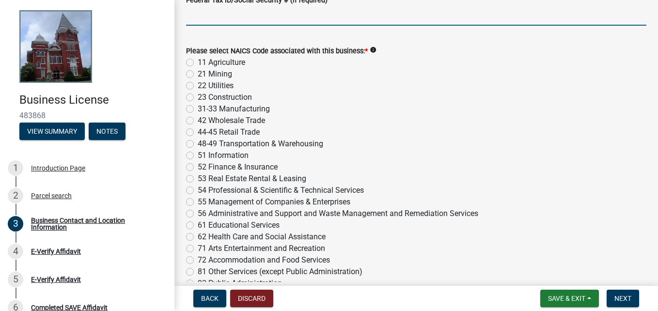
click at [367, 48] on span "*" at bounding box center [366, 51] width 3 height 8
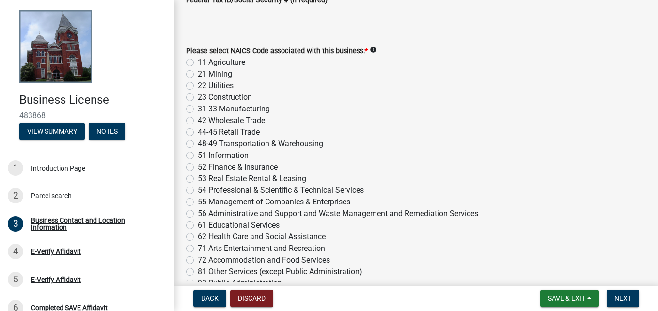
click at [371, 52] on icon "info" at bounding box center [373, 50] width 7 height 7
click at [365, 50] on span "*" at bounding box center [366, 51] width 3 height 8
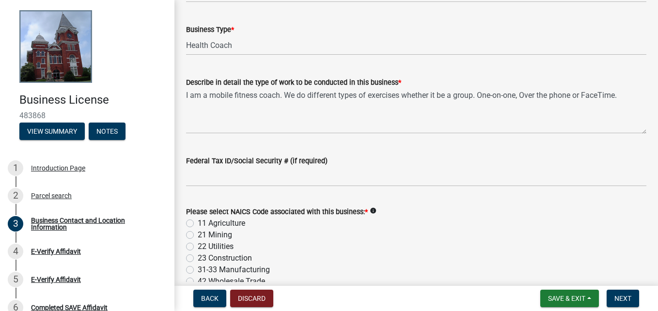
scroll to position [819, 0]
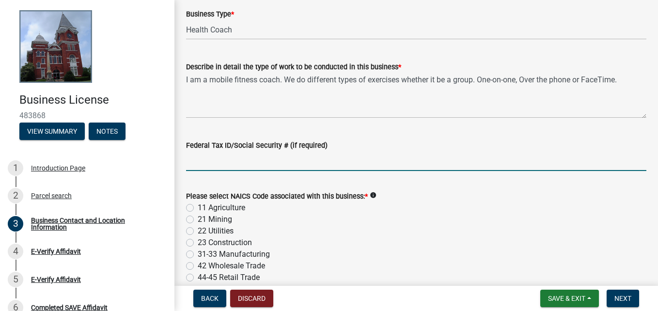
click at [217, 166] on input "Federal Tax ID/Social Security # (if required)" at bounding box center [416, 161] width 460 height 20
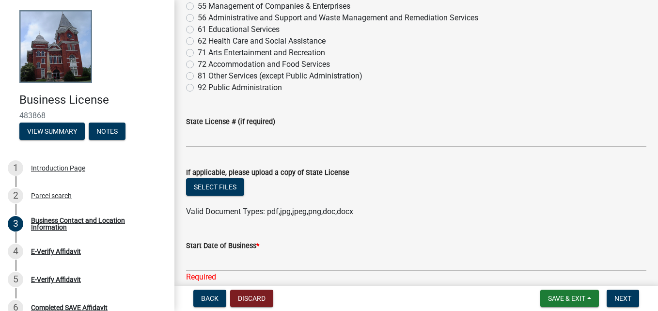
scroll to position [1207, 0]
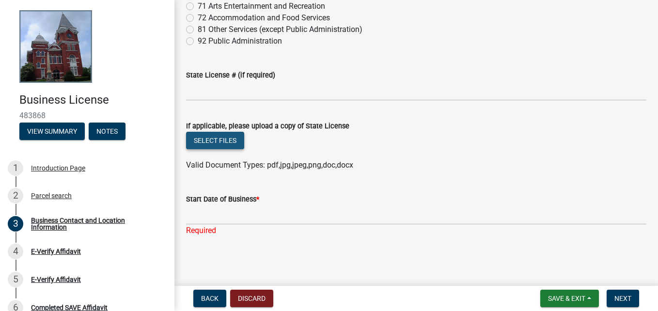
click at [203, 144] on button "Select files" at bounding box center [215, 140] width 58 height 17
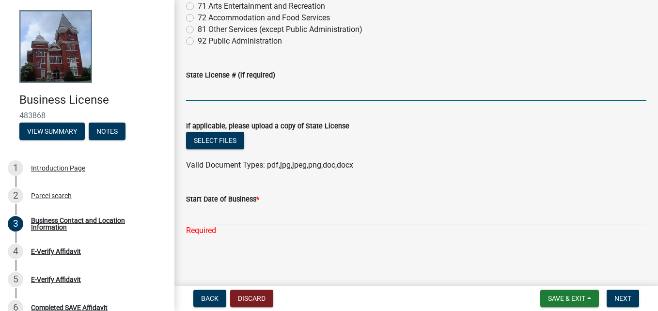
click at [236, 91] on input "State License # (if required)" at bounding box center [416, 91] width 460 height 20
type input "052582943"
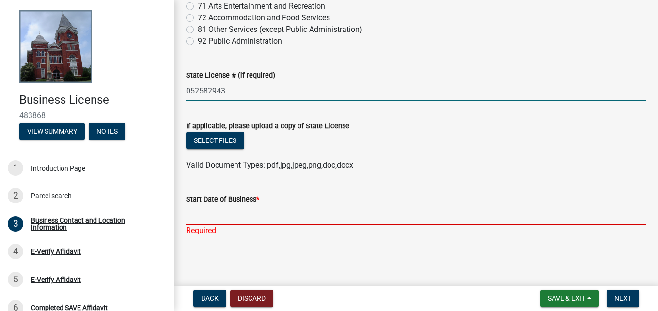
click at [201, 221] on input "Start Date of Business *" at bounding box center [416, 215] width 460 height 20
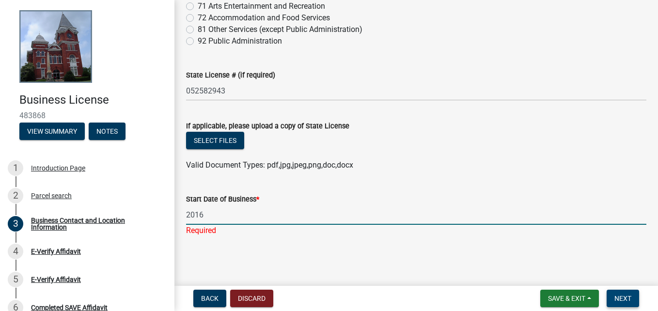
type input "2016"
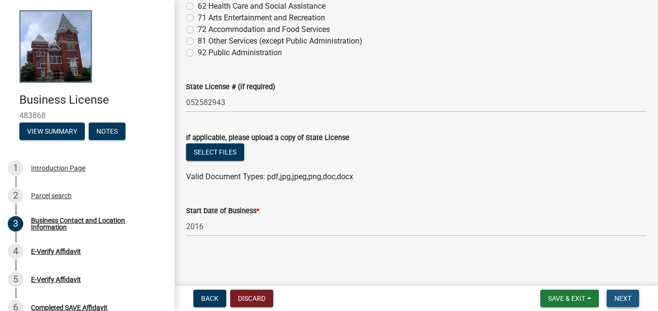
click at [621, 296] on span "Next" at bounding box center [622, 299] width 17 height 8
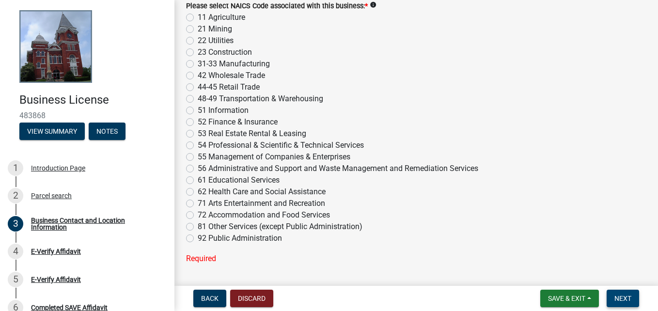
scroll to position [1050, 0]
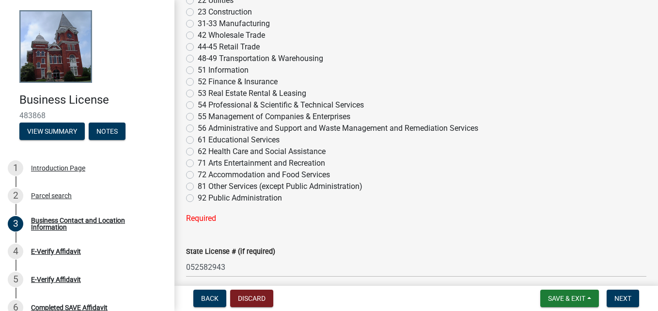
click at [195, 164] on div "71 Arts Entertainment and Recreation" at bounding box center [416, 163] width 460 height 12
drag, startPoint x: 191, startPoint y: 164, endPoint x: 199, endPoint y: 166, distance: 8.0
click at [198, 164] on label "71 Arts Entertainment and Recreation" at bounding box center [261, 163] width 127 height 12
click at [198, 164] on input "71 Arts Entertainment and Recreation" at bounding box center [201, 160] width 6 height 6
radio input "true"
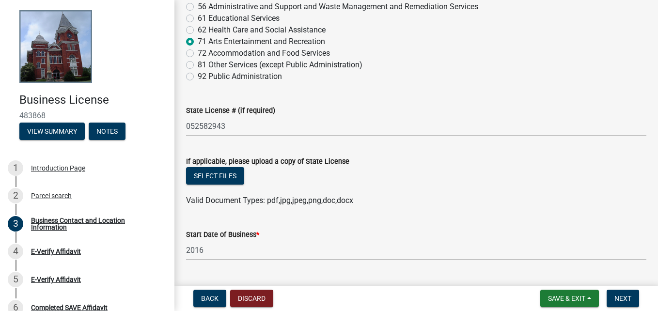
scroll to position [1195, 0]
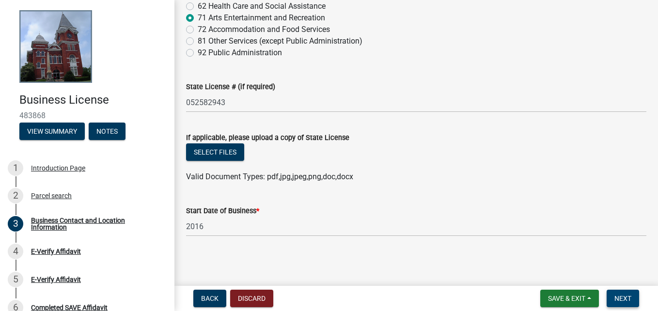
click at [629, 294] on button "Next" at bounding box center [623, 298] width 32 height 17
click at [627, 301] on span "Next" at bounding box center [622, 299] width 17 height 8
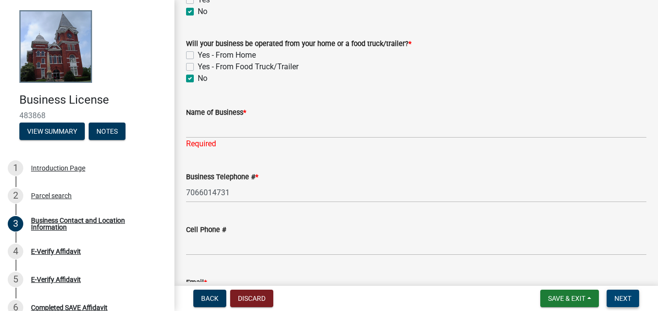
scroll to position [226, 0]
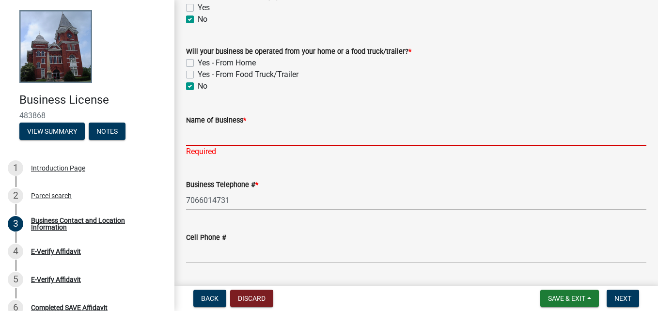
click at [228, 138] on input "Name of Business *" at bounding box center [416, 136] width 460 height 20
type input "Finally Fit Fitness.LLC"
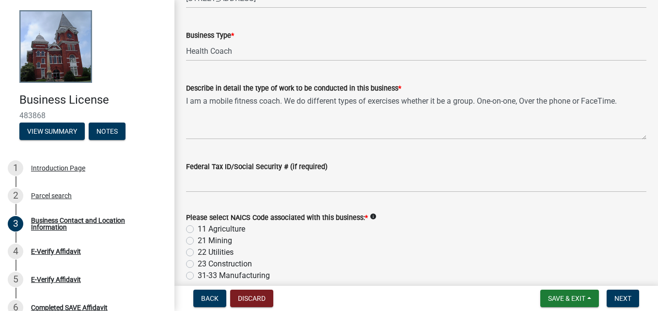
scroll to position [759, 0]
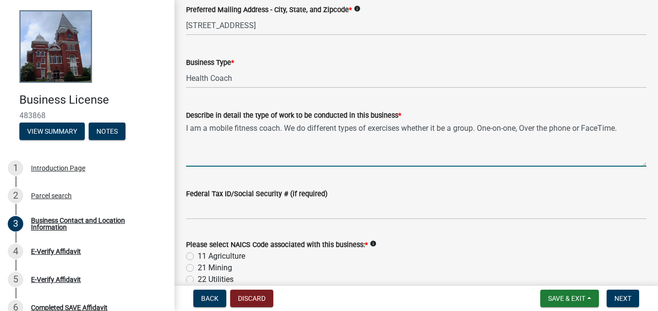
click at [469, 141] on textarea "I am a mobile fitness coach. We do different types of exercises whether it be a…" at bounding box center [416, 144] width 460 height 46
click at [475, 138] on textarea "I am a mobile fitness coach. We do different types of exercises whether it be a…" at bounding box center [416, 144] width 460 height 46
click at [480, 138] on textarea "I am a mobile fitness coach. We do different types of exercises whether it be a…" at bounding box center [416, 144] width 460 height 46
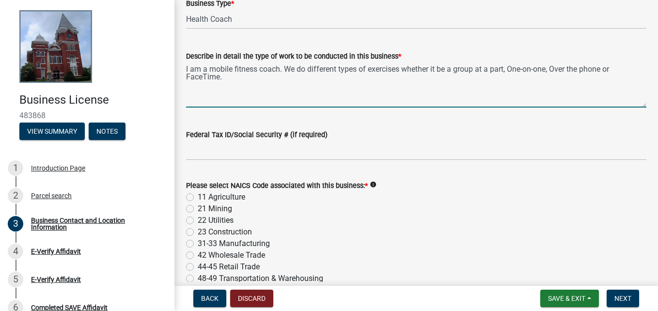
scroll to position [856, 0]
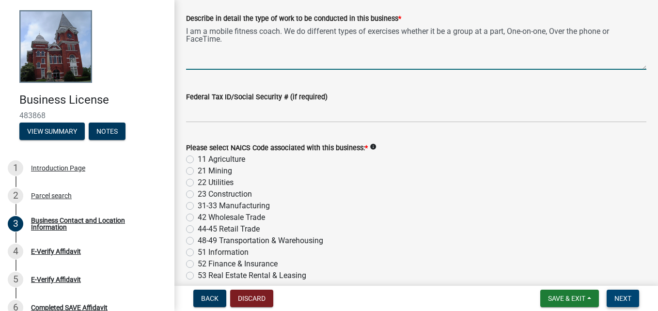
type textarea "I am a mobile fitness coach. We do different types of exercises whether it be a…"
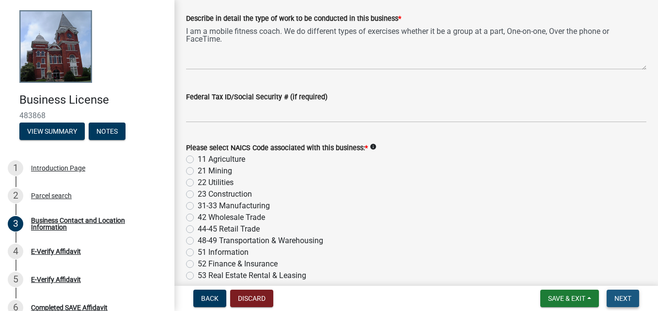
click at [630, 303] on button "Next" at bounding box center [623, 298] width 32 height 17
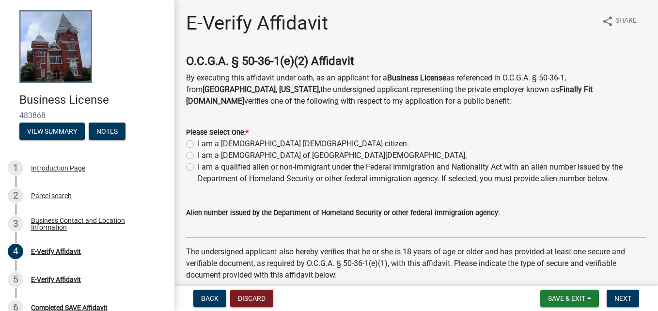
click at [198, 143] on label "I am a United States citizen." at bounding box center [303, 144] width 211 height 12
click at [198, 143] on input "I am a United States citizen." at bounding box center [201, 141] width 6 height 6
radio input "true"
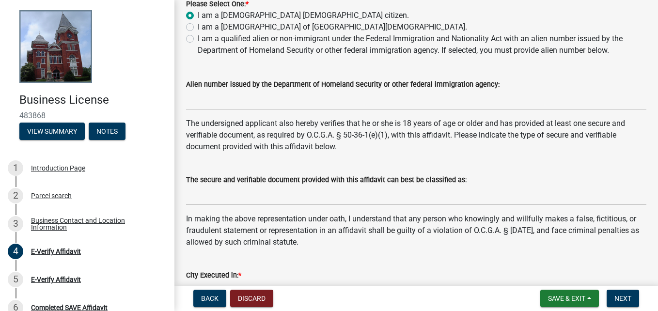
scroll to position [145, 0]
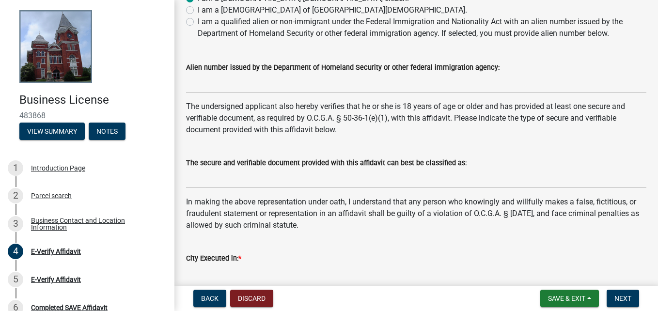
click at [238, 93] on wm-data-entity-input "Alien number issued by the Department of Homeland Security or other federal imm…" at bounding box center [416, 74] width 460 height 53
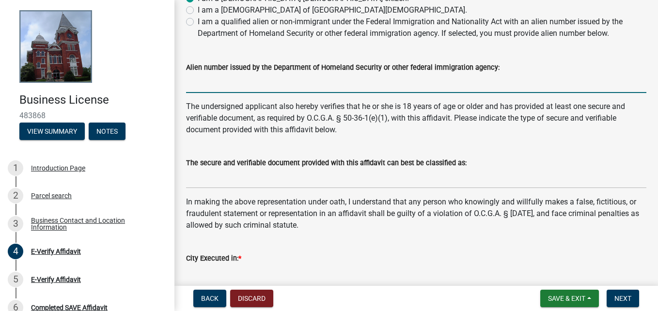
click at [255, 84] on input "Alien number issued by the Department of Homeland Security or other federal imm…" at bounding box center [416, 83] width 460 height 20
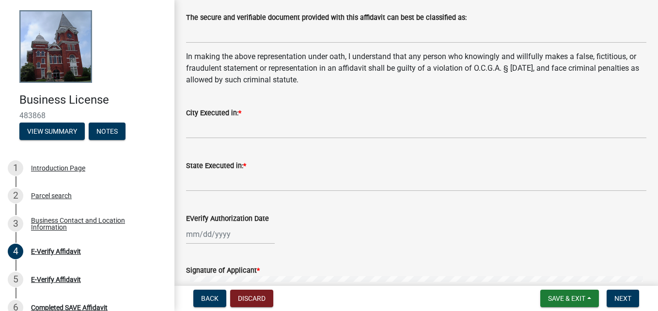
scroll to position [339, 0]
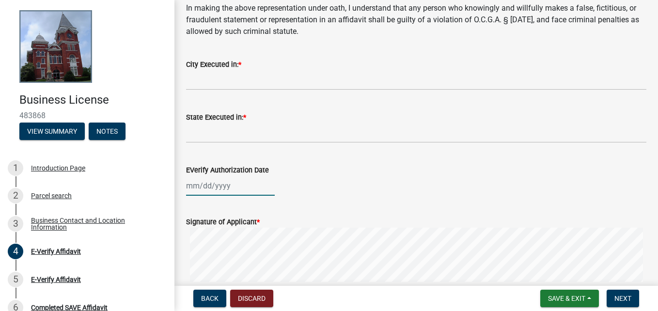
click at [202, 186] on div at bounding box center [230, 186] width 89 height 20
select select "9"
select select "2025"
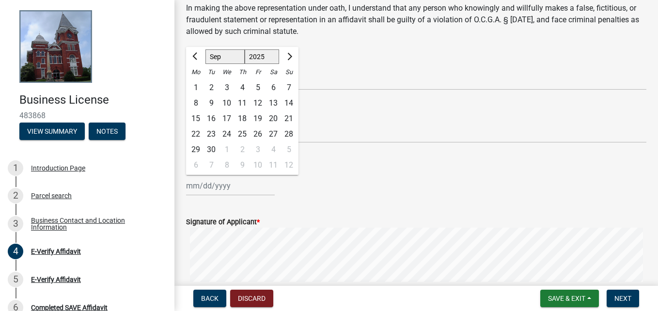
click at [358, 59] on div "City Executed in: *" at bounding box center [416, 65] width 460 height 12
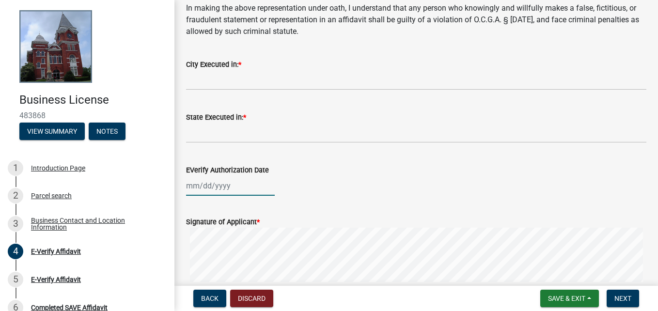
click at [198, 186] on div at bounding box center [230, 186] width 89 height 20
select select "9"
select select "2025"
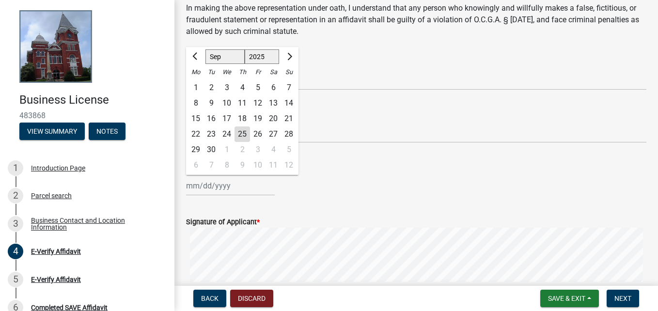
click at [244, 134] on div "25" at bounding box center [242, 134] width 16 height 16
type input "09/25/2025"
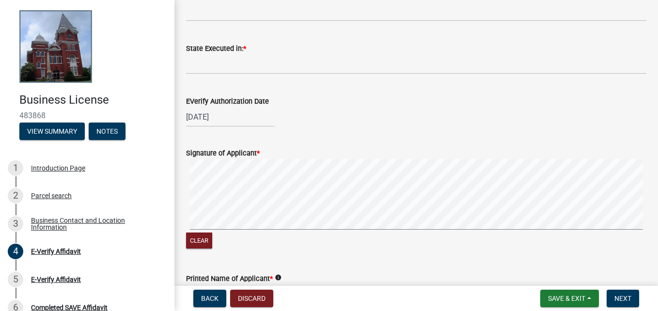
scroll to position [436, 0]
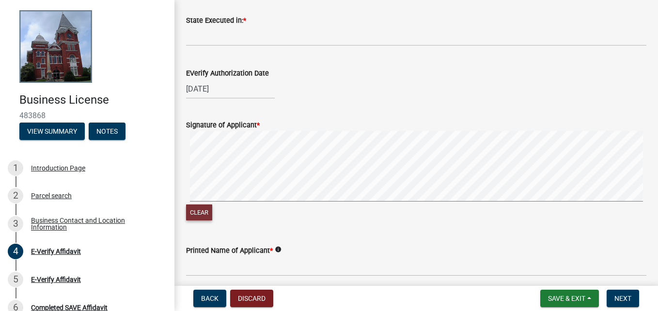
click at [202, 218] on button "Clear" at bounding box center [199, 212] width 26 height 16
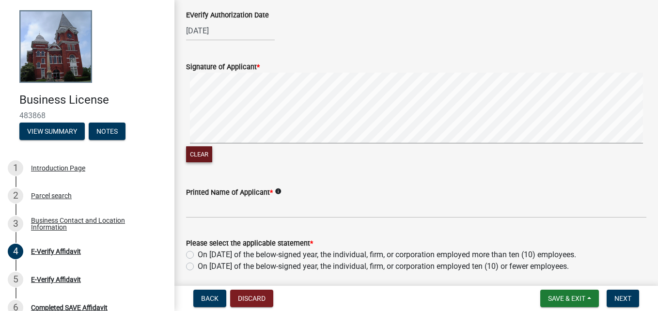
scroll to position [487, 0]
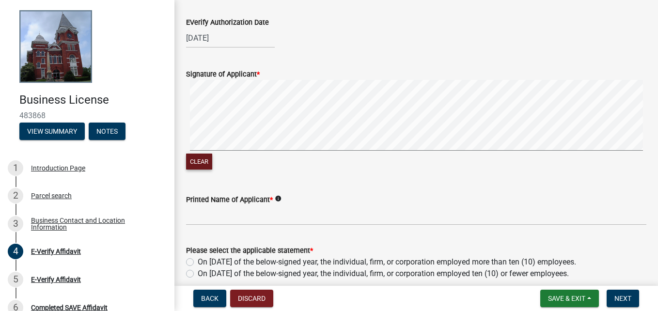
click at [205, 164] on button "Clear" at bounding box center [199, 162] width 26 height 16
click at [292, 152] on signature-pad at bounding box center [416, 117] width 460 height 74
click at [628, 160] on div "Clear" at bounding box center [416, 126] width 460 height 92
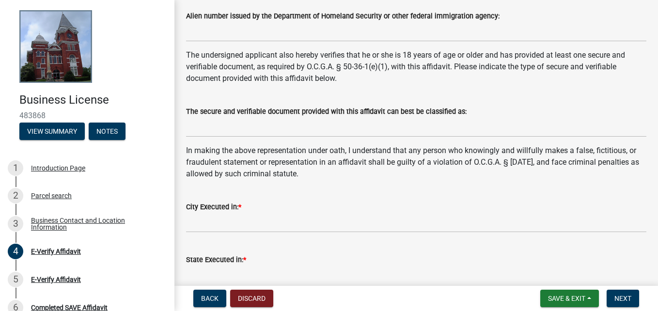
scroll to position [196, 0]
click at [214, 295] on span "Back" at bounding box center [209, 299] width 17 height 8
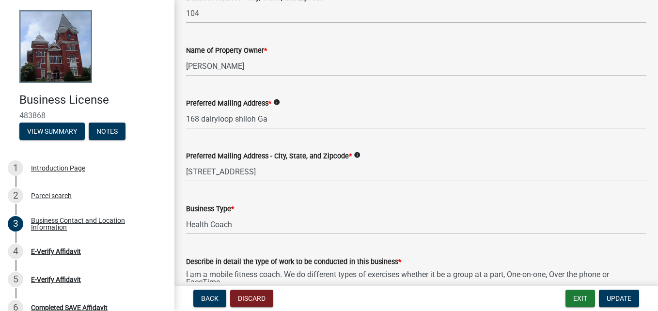
scroll to position [727, 0]
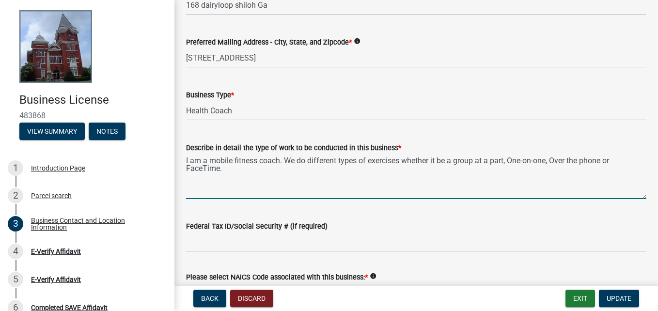
click at [507, 167] on textarea "I am a mobile fitness coach. We do different types of exercises whether it be a…" at bounding box center [416, 177] width 460 height 46
click at [511, 166] on textarea "I am a mobile fitness coach. We do different types of exercises whether it be a…" at bounding box center [416, 177] width 460 height 46
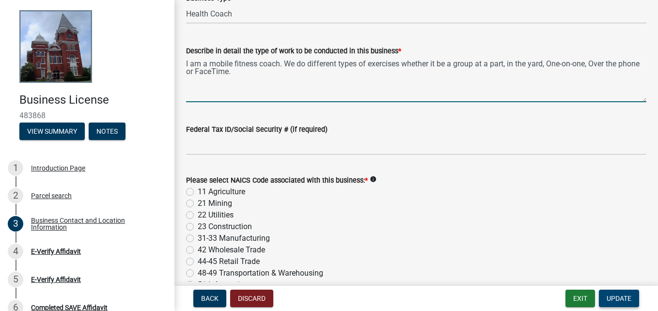
type textarea "I am a mobile fitness coach. We do different types of exercises whether it be a…"
click at [626, 303] on button "Update" at bounding box center [619, 298] width 40 height 17
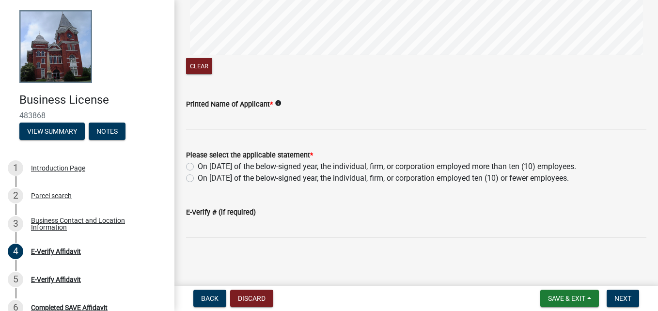
scroll to position [584, 0]
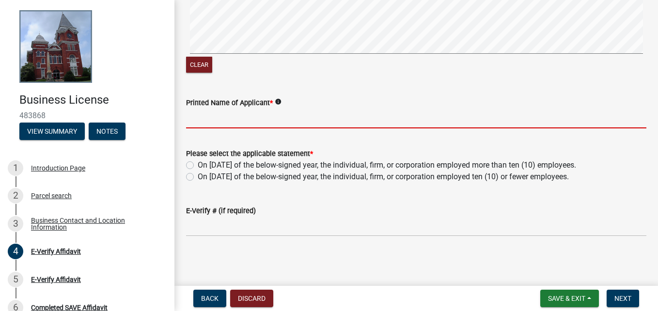
drag, startPoint x: 197, startPoint y: 117, endPoint x: 231, endPoint y: 126, distance: 35.6
click at [231, 126] on input "Printed Name of Applicant *" at bounding box center [416, 119] width 460 height 20
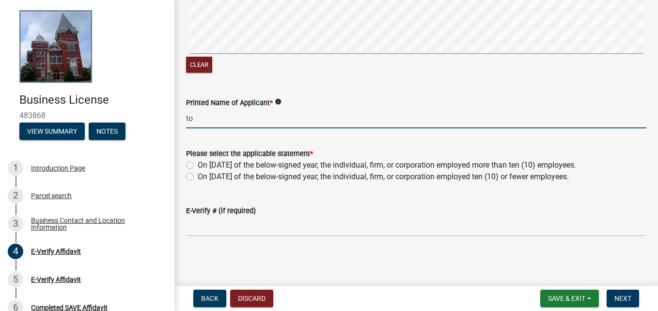
type input "t"
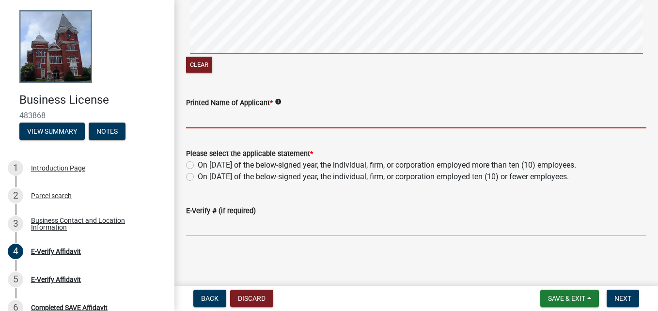
click at [208, 114] on input "Printed Name of Applicant *" at bounding box center [416, 119] width 460 height 20
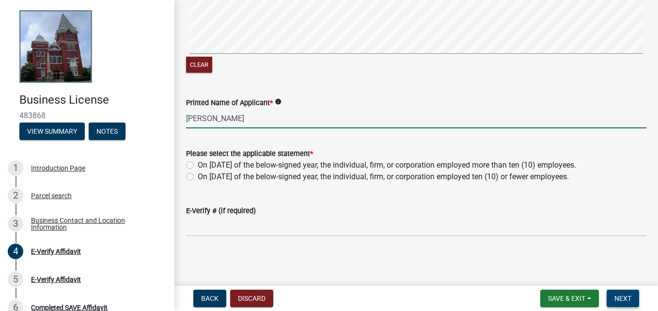
type input "[PERSON_NAME]"
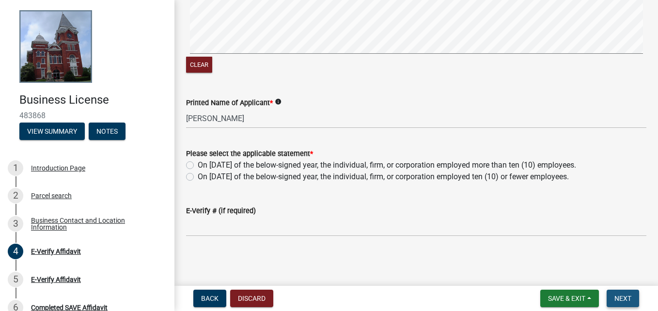
click at [622, 298] on span "Next" at bounding box center [622, 299] width 17 height 8
click at [198, 179] on label "On January 1st of the below-signed year, the individual, firm, or corporation e…" at bounding box center [383, 177] width 371 height 12
click at [198, 177] on input "On January 1st of the below-signed year, the individual, firm, or corporation e…" at bounding box center [201, 174] width 6 height 6
radio input "true"
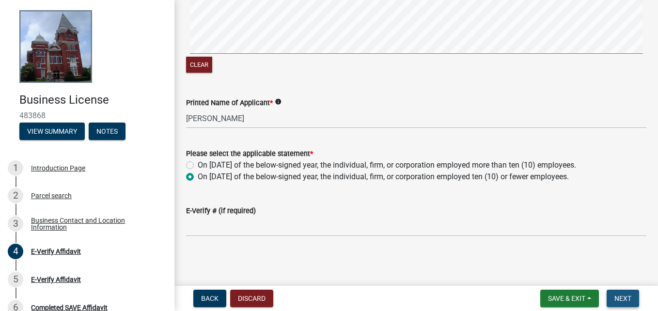
click at [619, 296] on span "Next" at bounding box center [622, 299] width 17 height 8
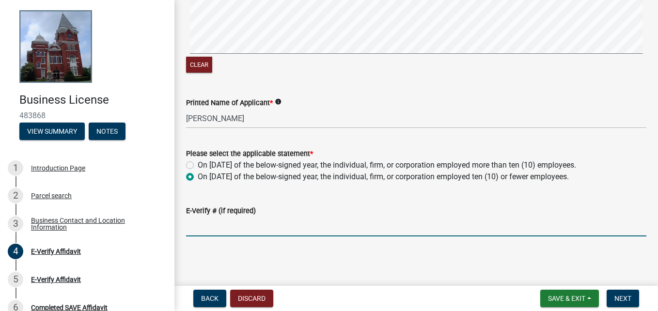
click at [268, 220] on input "E-Verify # (if required)" at bounding box center [416, 227] width 460 height 20
click at [619, 301] on span "Next" at bounding box center [622, 299] width 17 height 8
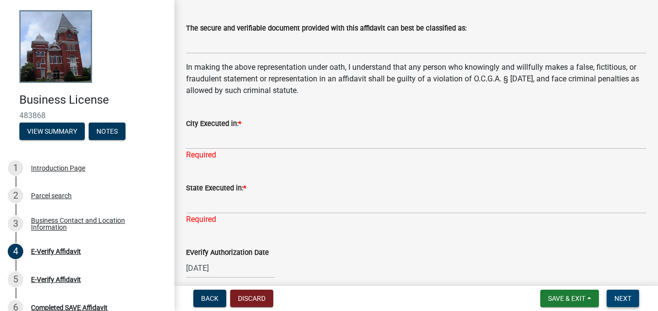
scroll to position [268, 0]
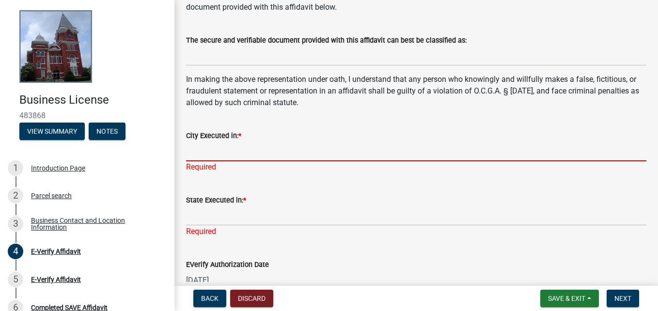
click at [240, 154] on input "City Executed in: *" at bounding box center [416, 151] width 460 height 20
type input "t"
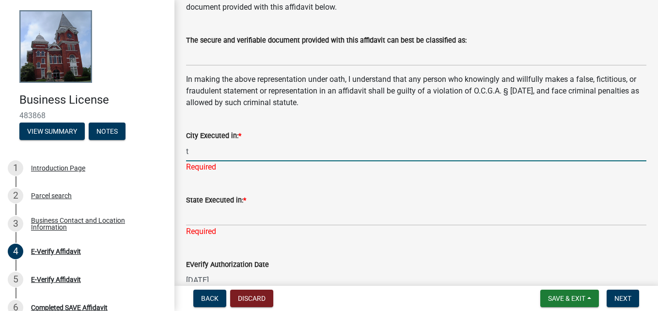
click at [240, 154] on input "t" at bounding box center [416, 151] width 460 height 20
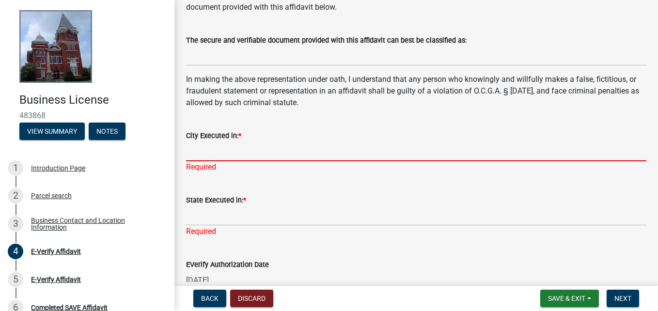
type input "t"
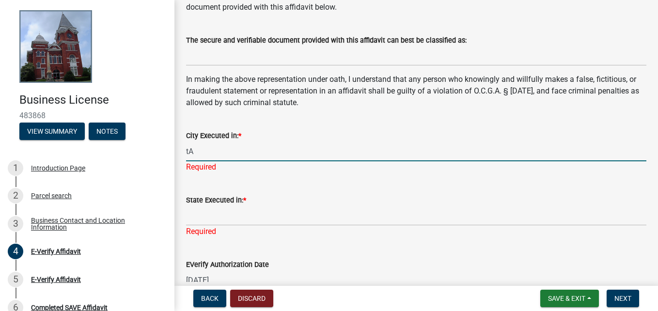
type input "t"
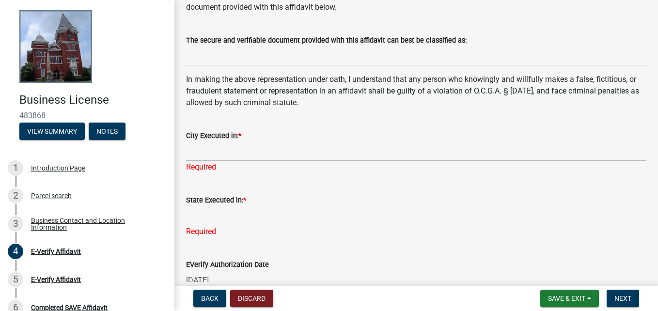
click at [253, 161] on div "Required" at bounding box center [416, 167] width 460 height 12
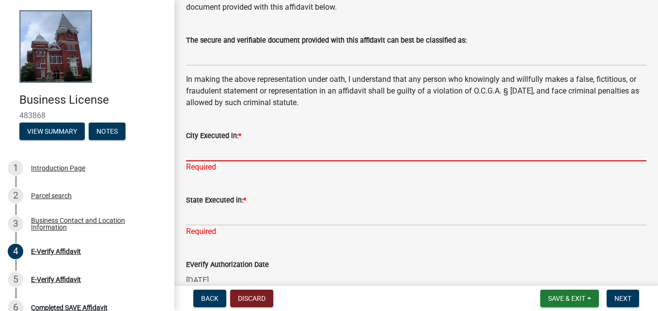
click at [213, 148] on input "City Executed in: *" at bounding box center [416, 151] width 460 height 20
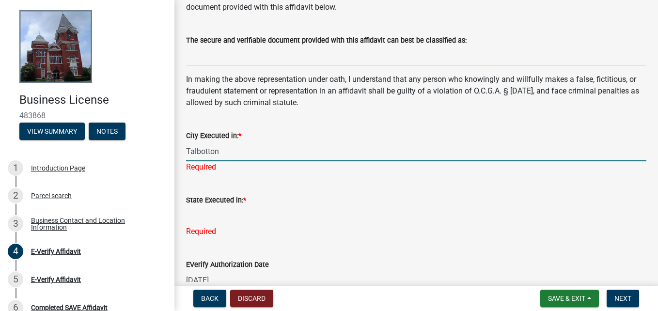
type input "Talbotton"
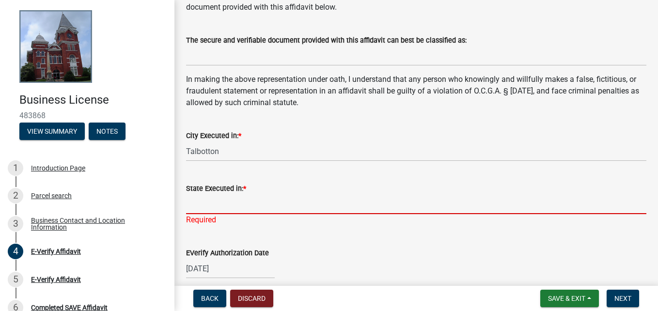
click at [228, 221] on div "State Executed in: * Required" at bounding box center [416, 197] width 460 height 57
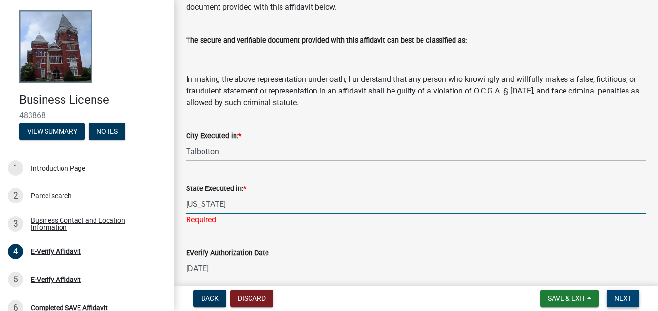
type input "Georgia"
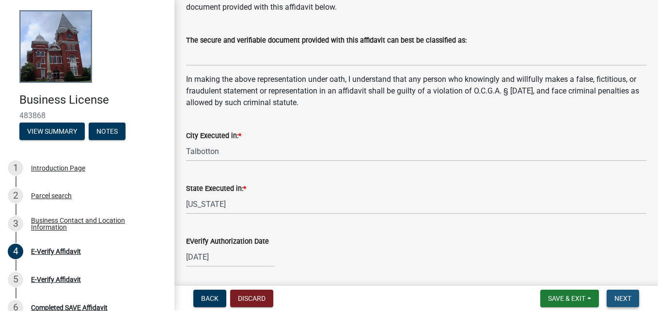
click at [630, 303] on button "Next" at bounding box center [623, 298] width 32 height 17
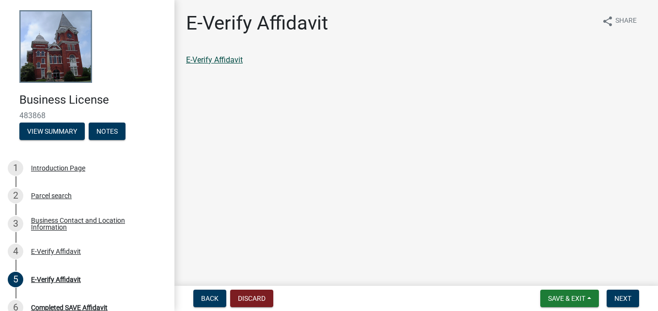
click at [207, 62] on link "E-Verify Affidavit" at bounding box center [214, 59] width 57 height 9
click at [626, 295] on span "Next" at bounding box center [622, 299] width 17 height 8
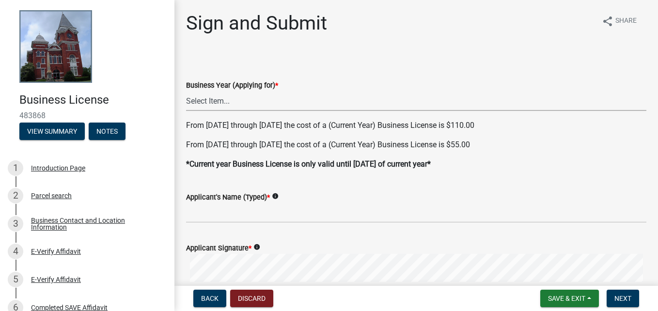
click at [222, 99] on select "Select Item... Current Year (2025) Next Year (2026)" at bounding box center [416, 101] width 460 height 20
click at [186, 91] on select "Select Item... Current Year (2025) Next Year (2026)" at bounding box center [416, 101] width 460 height 20
select select "bbd09d05-3372-4012-b29e-9028ab9cb95e"
click at [256, 103] on select "Select Item... Current Year (2025) Next Year (2026)" at bounding box center [416, 101] width 460 height 20
click at [186, 91] on select "Select Item... Current Year (2025) Next Year (2026)" at bounding box center [416, 101] width 460 height 20
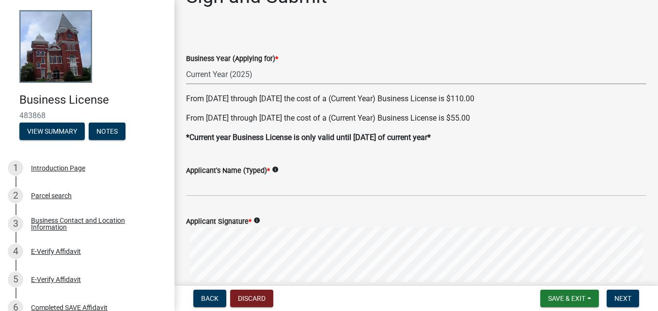
scroll to position [48, 0]
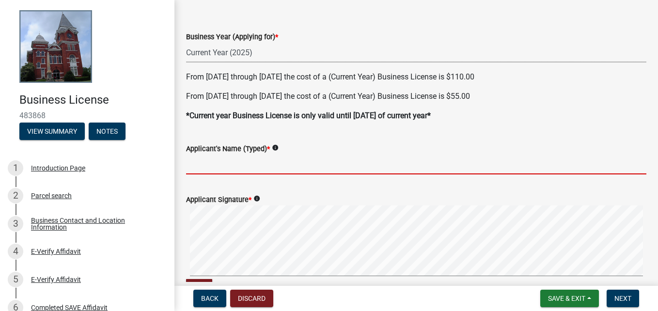
click at [244, 172] on input "Applicant's Name (Typed) *" at bounding box center [416, 165] width 460 height 20
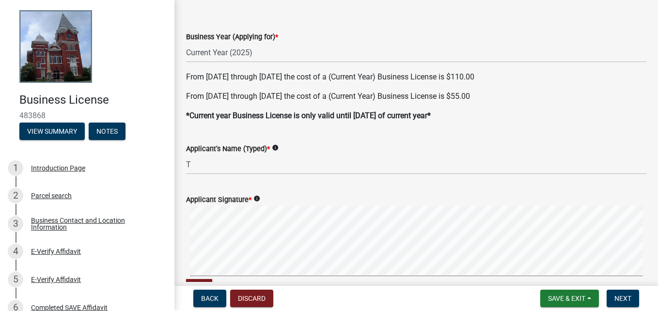
click at [244, 181] on wm-data-entity-input "Applicant's Name (Typed) * info T" at bounding box center [416, 155] width 460 height 53
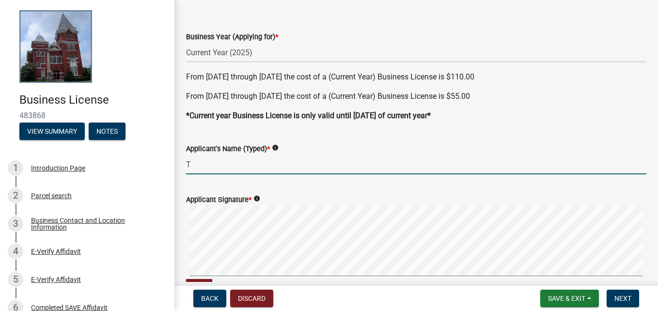
click at [241, 167] on input "T" at bounding box center [416, 165] width 460 height 20
click at [379, 291] on wm-app "Business License 483868 View Summary Notes 1 Introduction Page 2 Parcel search …" at bounding box center [329, 155] width 658 height 311
click at [600, 308] on wm-app "Business License 483868 View Summary Notes 1 Introduction Page 2 Parcel search …" at bounding box center [329, 155] width 658 height 311
type input "[PERSON_NAME]"
click at [626, 304] on button "Next" at bounding box center [623, 298] width 32 height 17
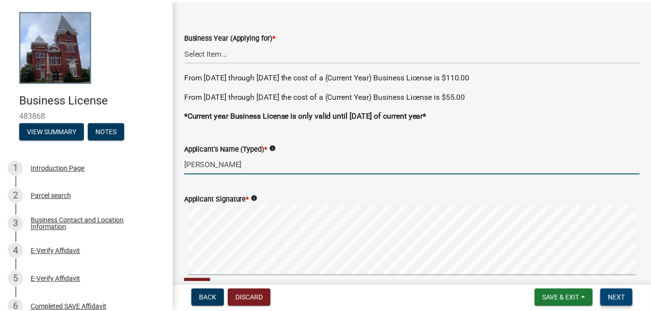
scroll to position [0, 0]
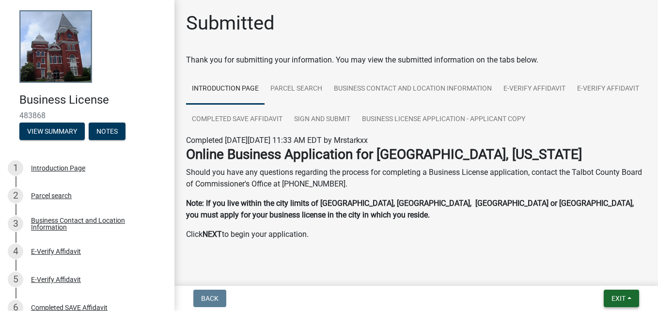
click at [621, 297] on span "Exit" at bounding box center [618, 299] width 14 height 8
click at [360, 246] on div "Online Business Application for Talbot County, Georgia Should you have any ques…" at bounding box center [416, 197] width 475 height 102
click at [616, 293] on button "Exit" at bounding box center [621, 298] width 35 height 17
click at [581, 269] on button "Save & Exit" at bounding box center [600, 273] width 78 height 23
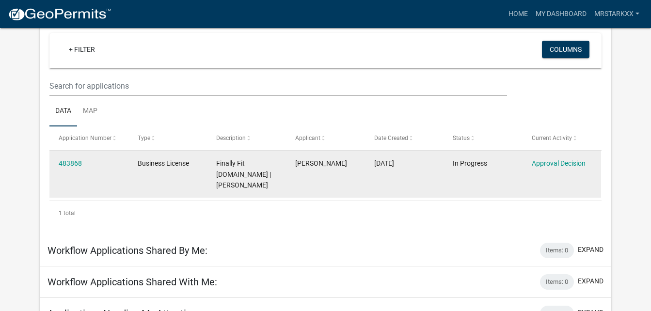
scroll to position [97, 0]
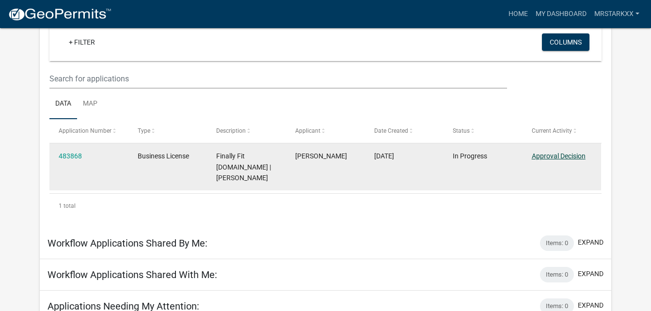
click at [560, 158] on link "Approval Decision" at bounding box center [558, 156] width 54 height 8
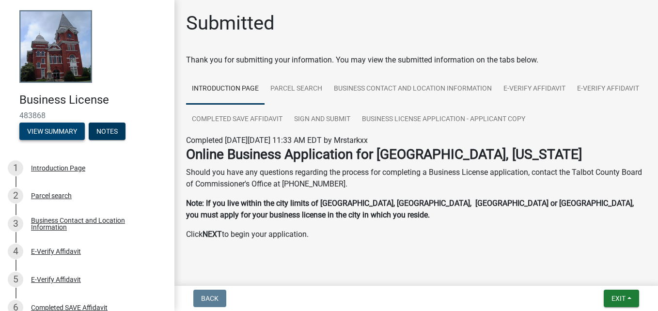
click at [52, 130] on button "View Summary" at bounding box center [51, 131] width 65 height 17
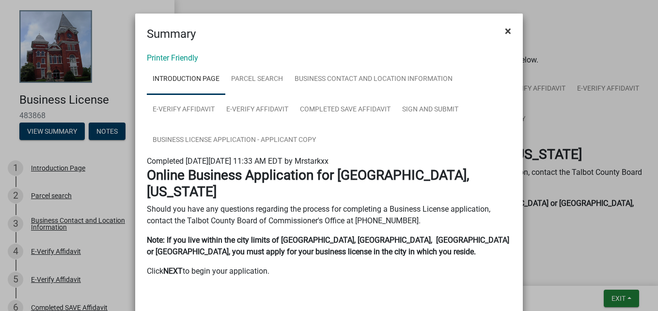
click at [507, 31] on span "×" at bounding box center [508, 31] width 6 height 14
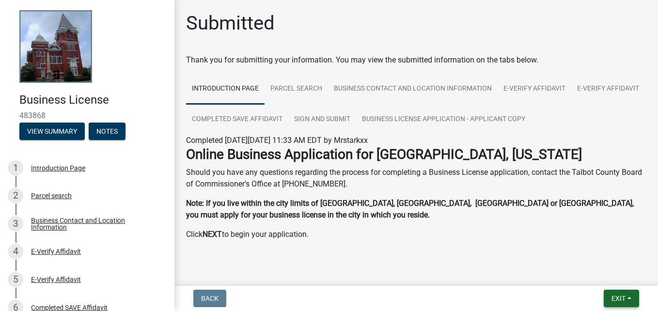
click at [619, 296] on span "Exit" at bounding box center [618, 299] width 14 height 8
click at [592, 272] on button "Save & Exit" at bounding box center [600, 273] width 78 height 23
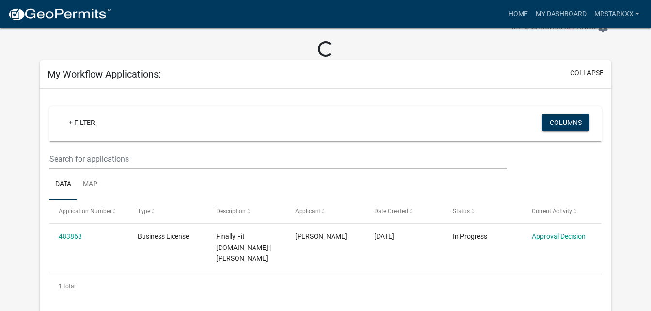
scroll to position [48, 0]
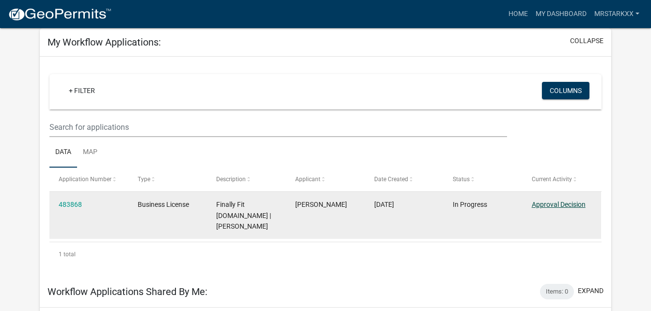
click at [553, 205] on link "Approval Decision" at bounding box center [558, 205] width 54 height 8
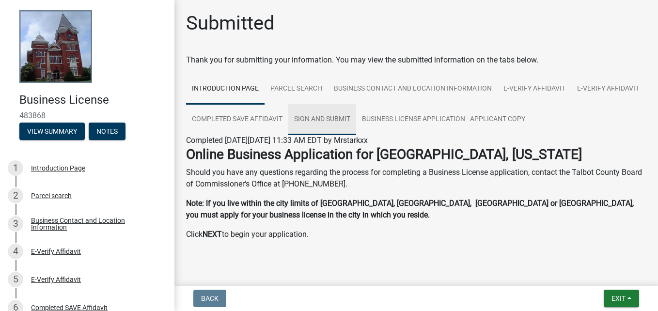
click at [356, 120] on link "Sign and Submit" at bounding box center [322, 119] width 68 height 31
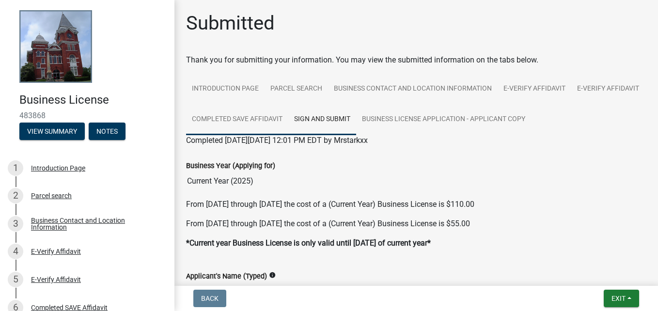
click at [288, 124] on link "Completed SAVE Affidavit" at bounding box center [237, 119] width 102 height 31
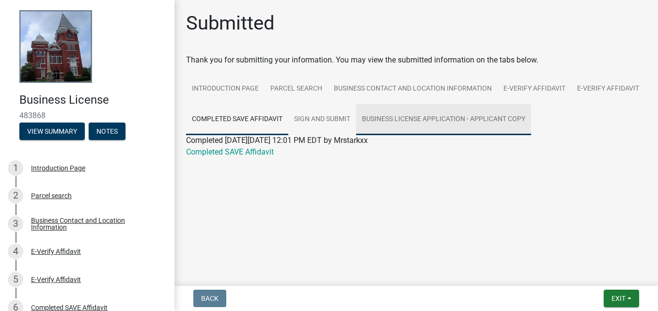
click at [403, 122] on link "Business License Application - Applicant Copy" at bounding box center [443, 119] width 175 height 31
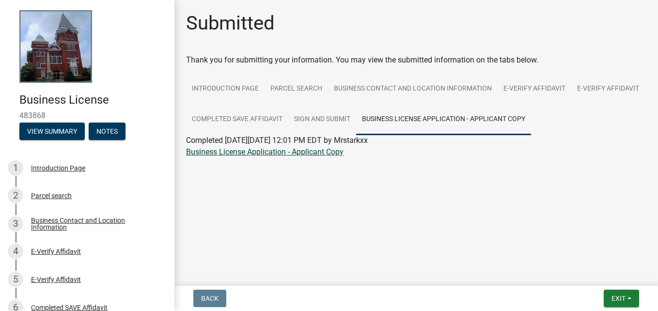
click at [265, 150] on link "Business License Application - Applicant Copy" at bounding box center [264, 151] width 157 height 9
